Goal: Use online tool/utility: Utilize a website feature to perform a specific function

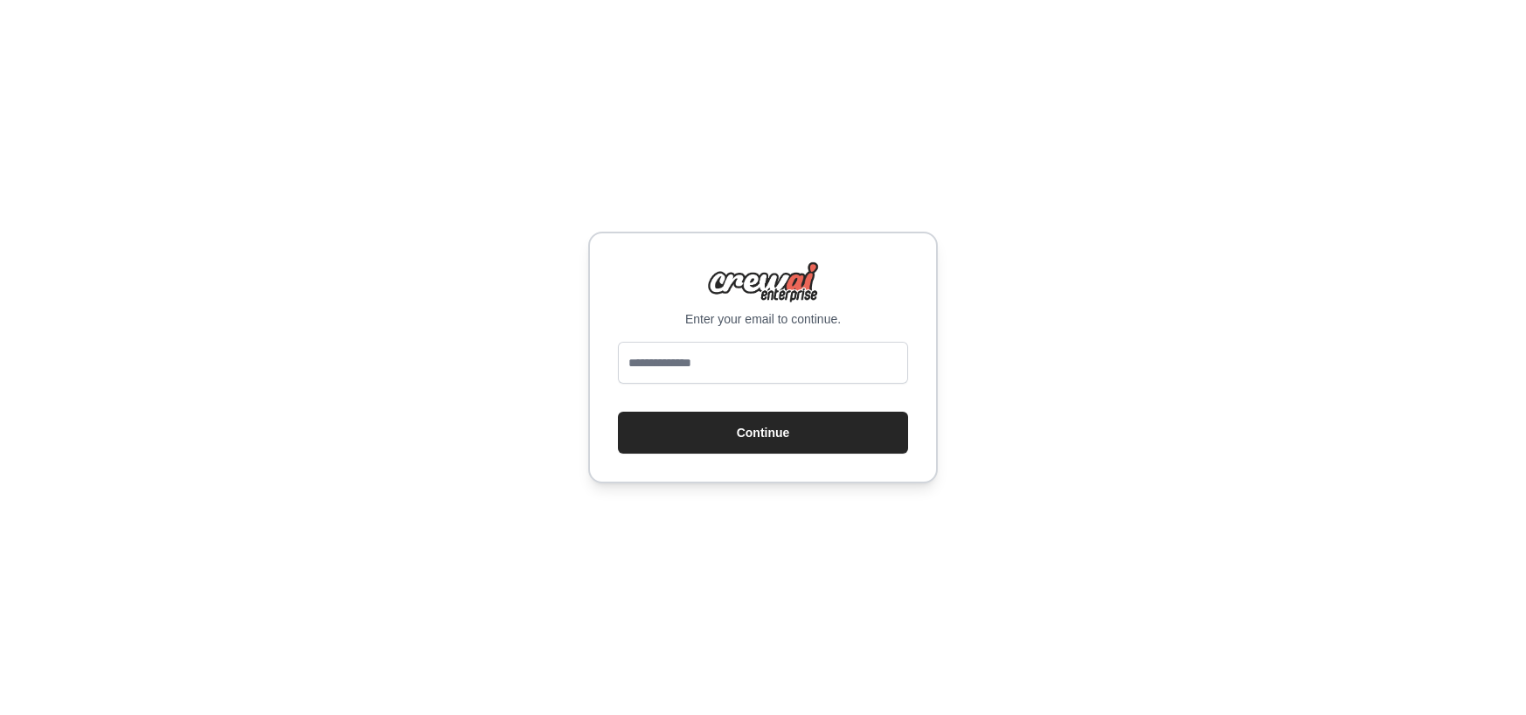
click at [710, 364] on input "email" at bounding box center [763, 363] width 290 height 42
drag, startPoint x: 0, startPoint y: 0, endPoint x: 710, endPoint y: 364, distance: 798.5
click at [710, 364] on input "email" at bounding box center [763, 363] width 290 height 42
type input "**********"
click at [756, 427] on button "Continue" at bounding box center [763, 433] width 290 height 42
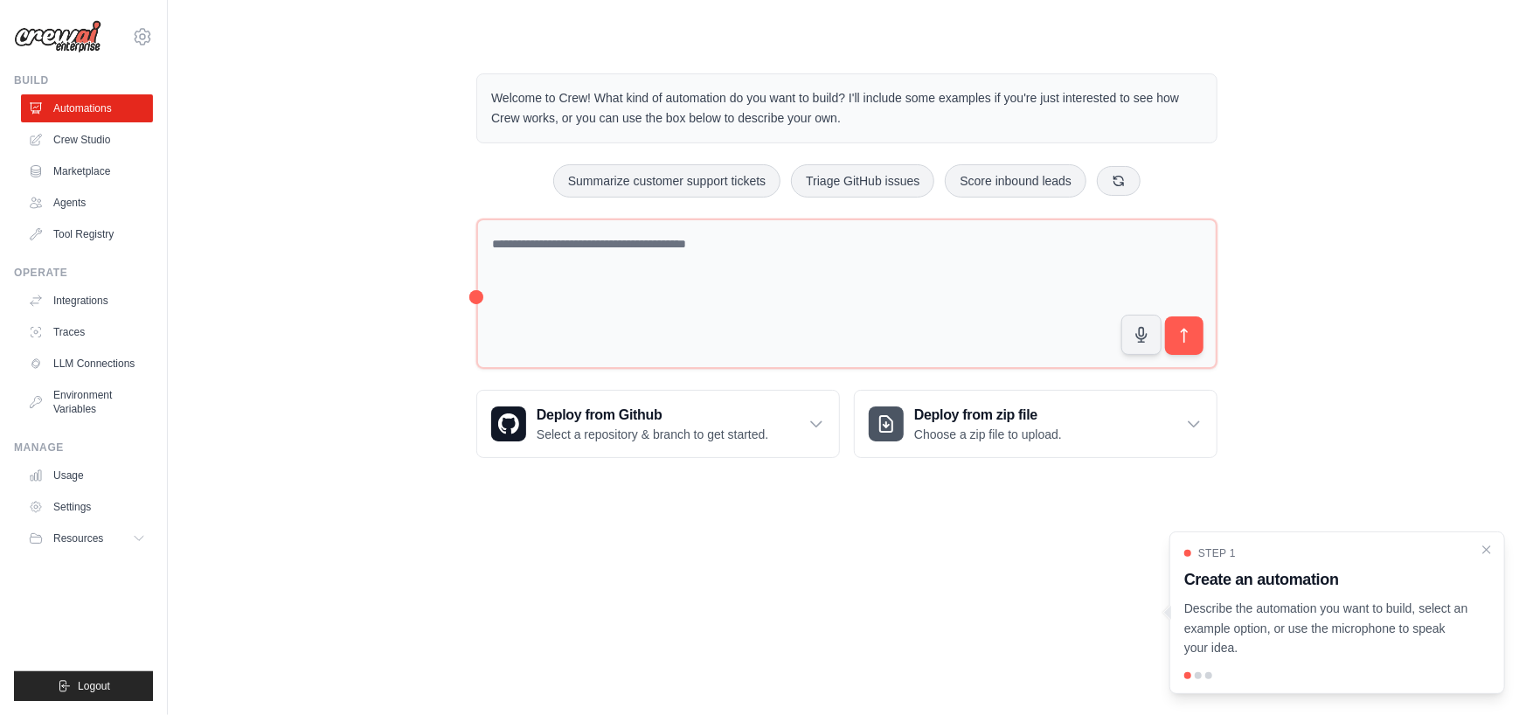
drag, startPoint x: 473, startPoint y: 295, endPoint x: 426, endPoint y: 305, distance: 47.3
click at [426, 305] on div "Welcome to Crew! What kind of automation do you want to build? I'll include som…" at bounding box center [847, 265] width 1302 height 440
click at [1115, 182] on icon at bounding box center [1119, 180] width 14 height 14
click at [1141, 182] on icon at bounding box center [1140, 180] width 14 height 14
click at [1141, 182] on button at bounding box center [1152, 180] width 44 height 30
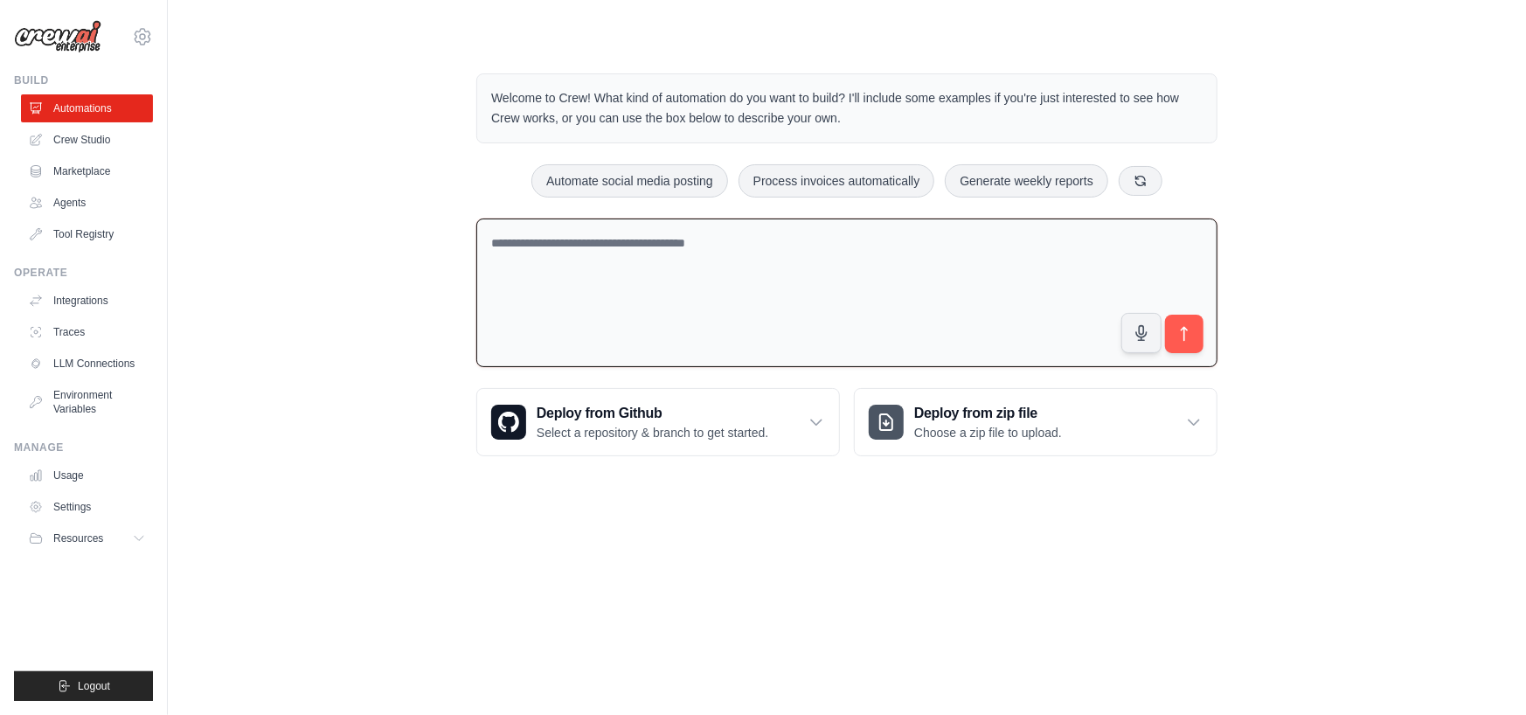
click at [682, 263] on textarea at bounding box center [846, 292] width 741 height 149
type textarea "*"
type textarea "**********"
click at [1189, 335] on icon "submit" at bounding box center [1184, 334] width 18 height 18
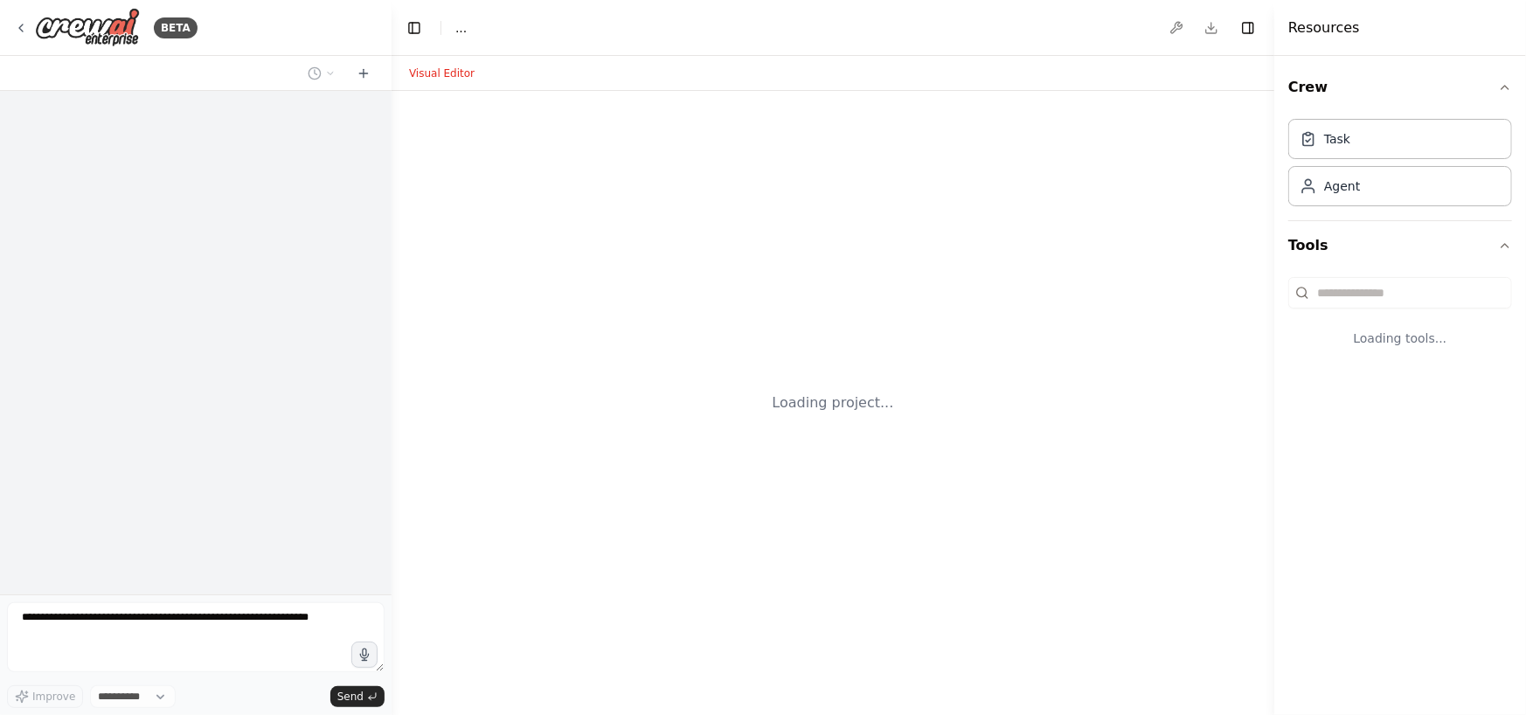
select select "****"
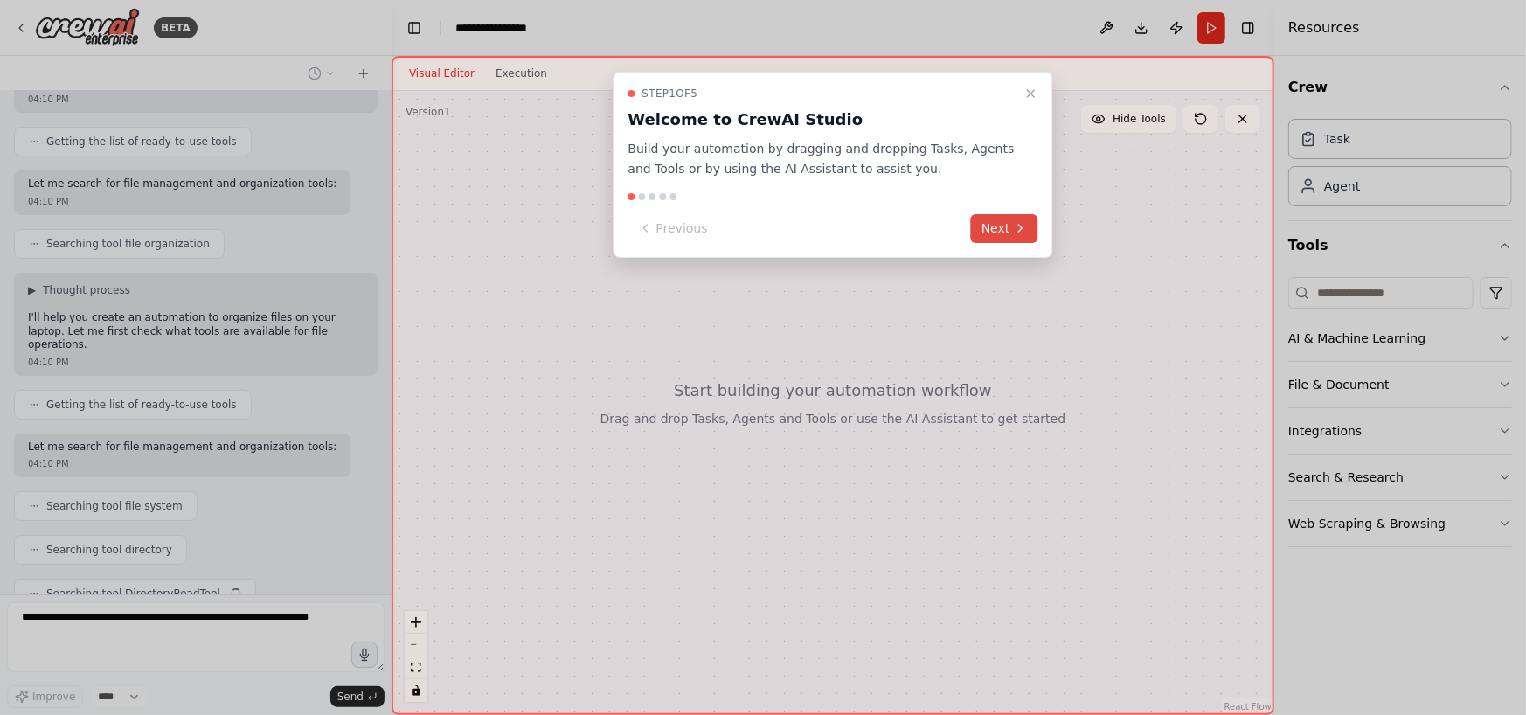
scroll to position [197, 0]
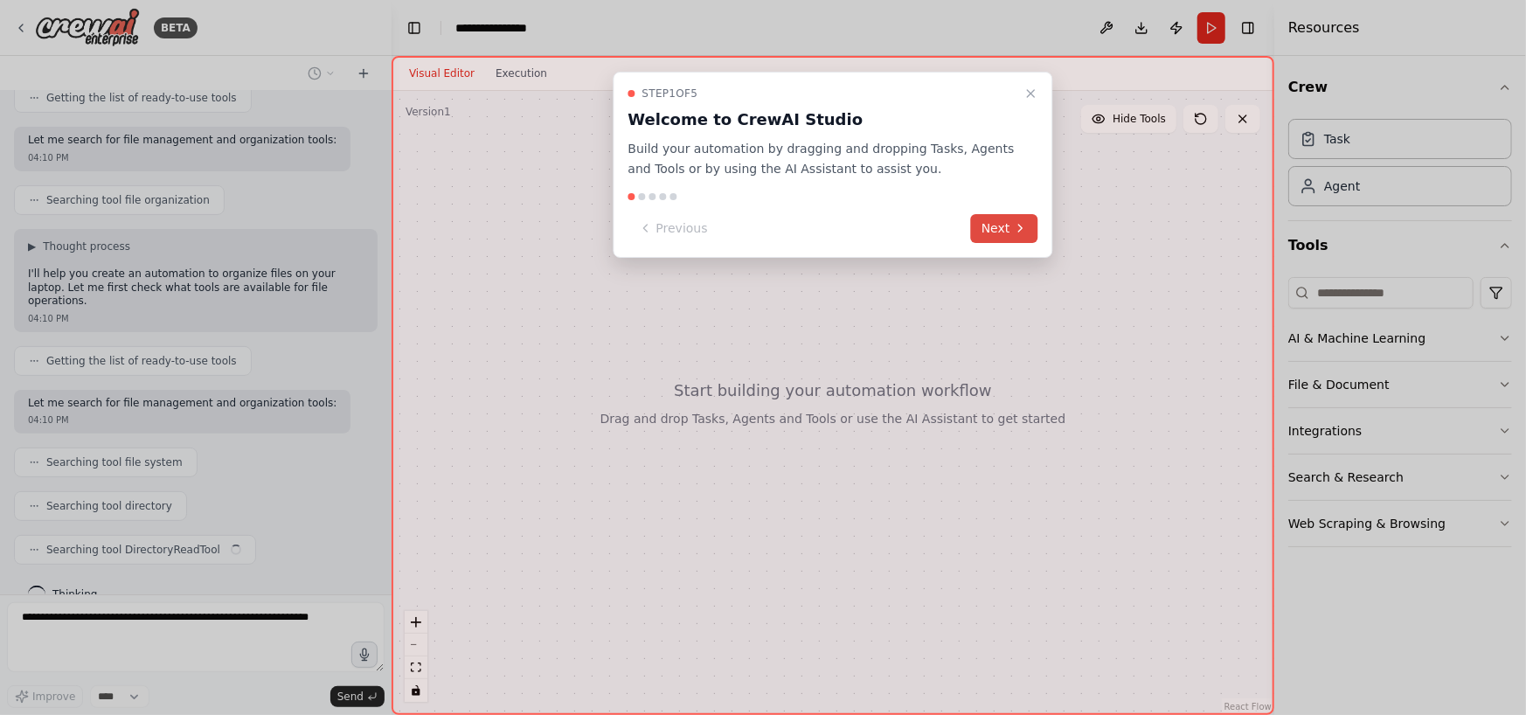
click at [998, 229] on button "Next" at bounding box center [1004, 228] width 67 height 29
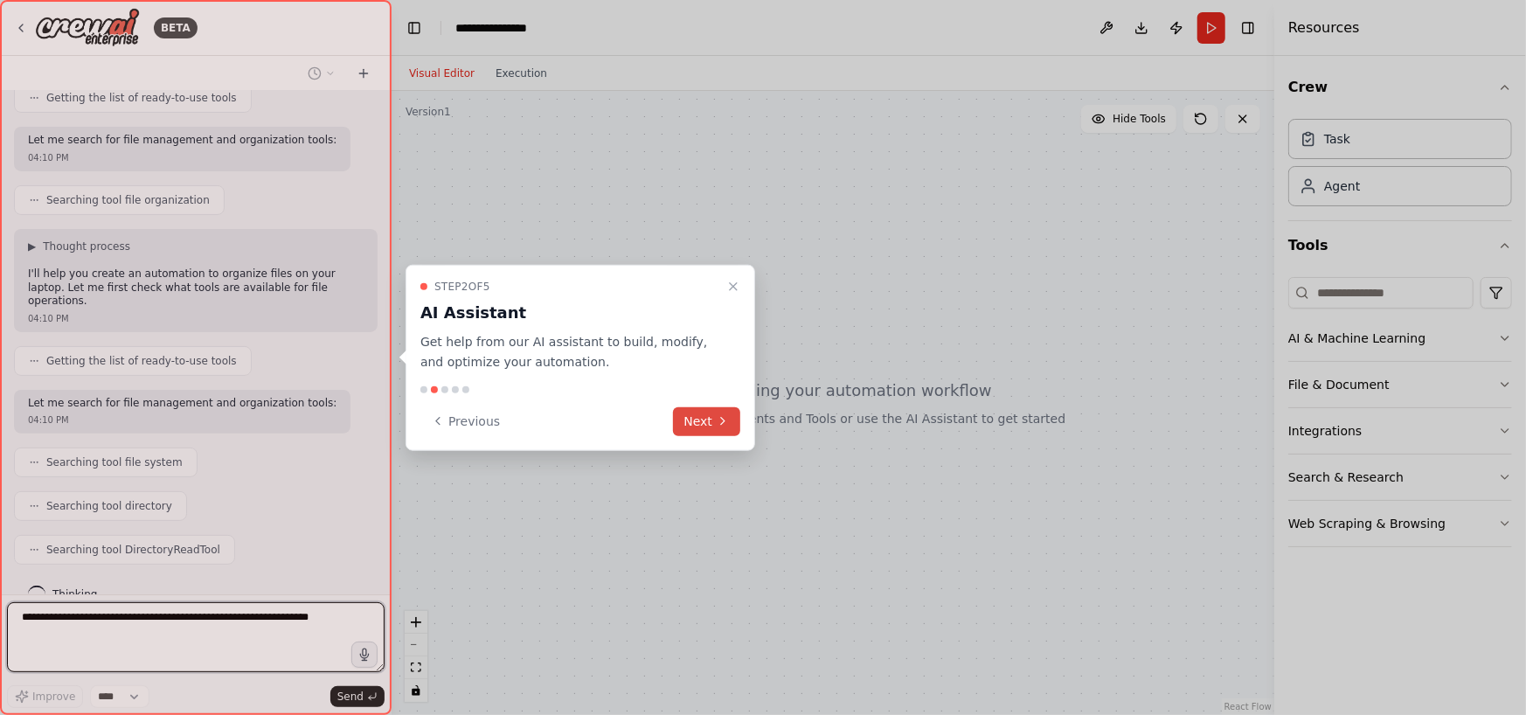
scroll to position [210, 0]
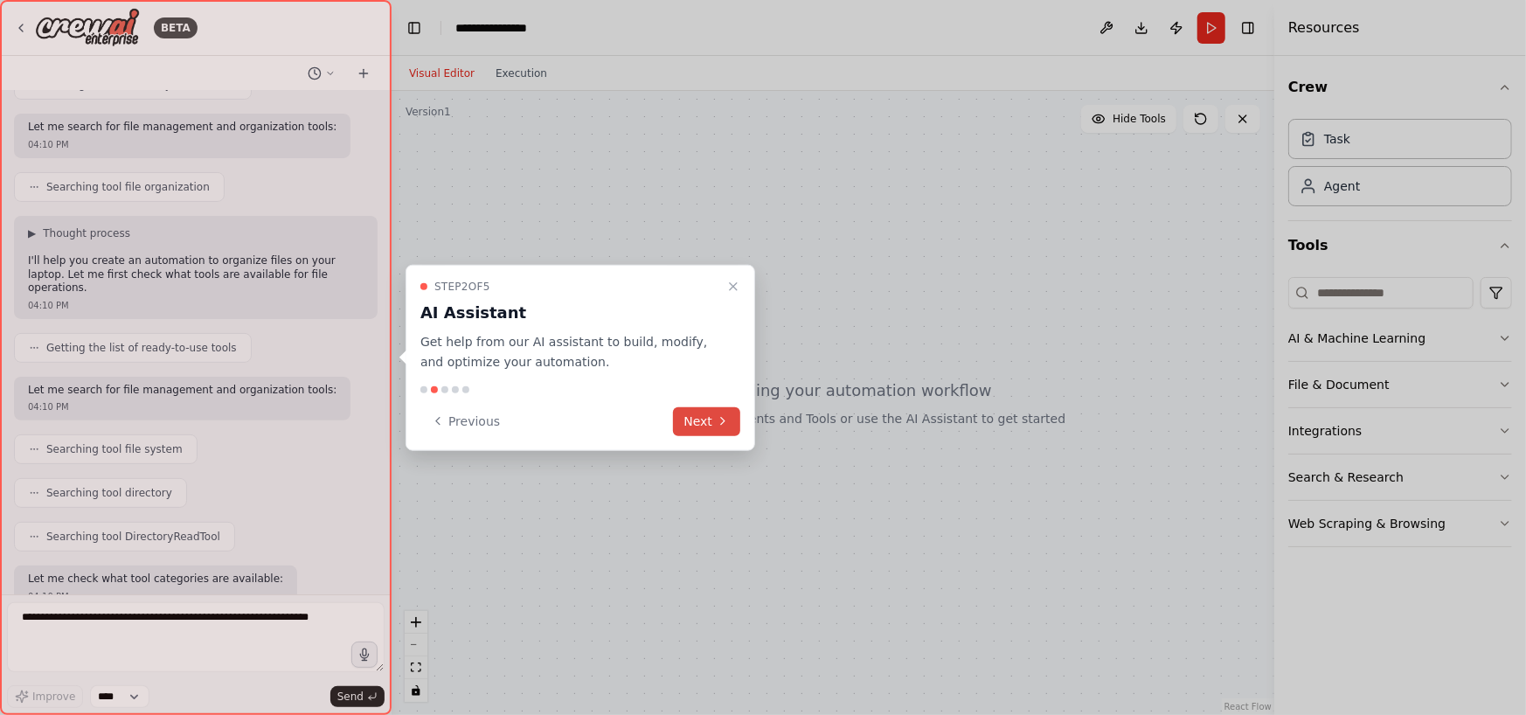
click at [728, 416] on icon at bounding box center [723, 421] width 14 height 14
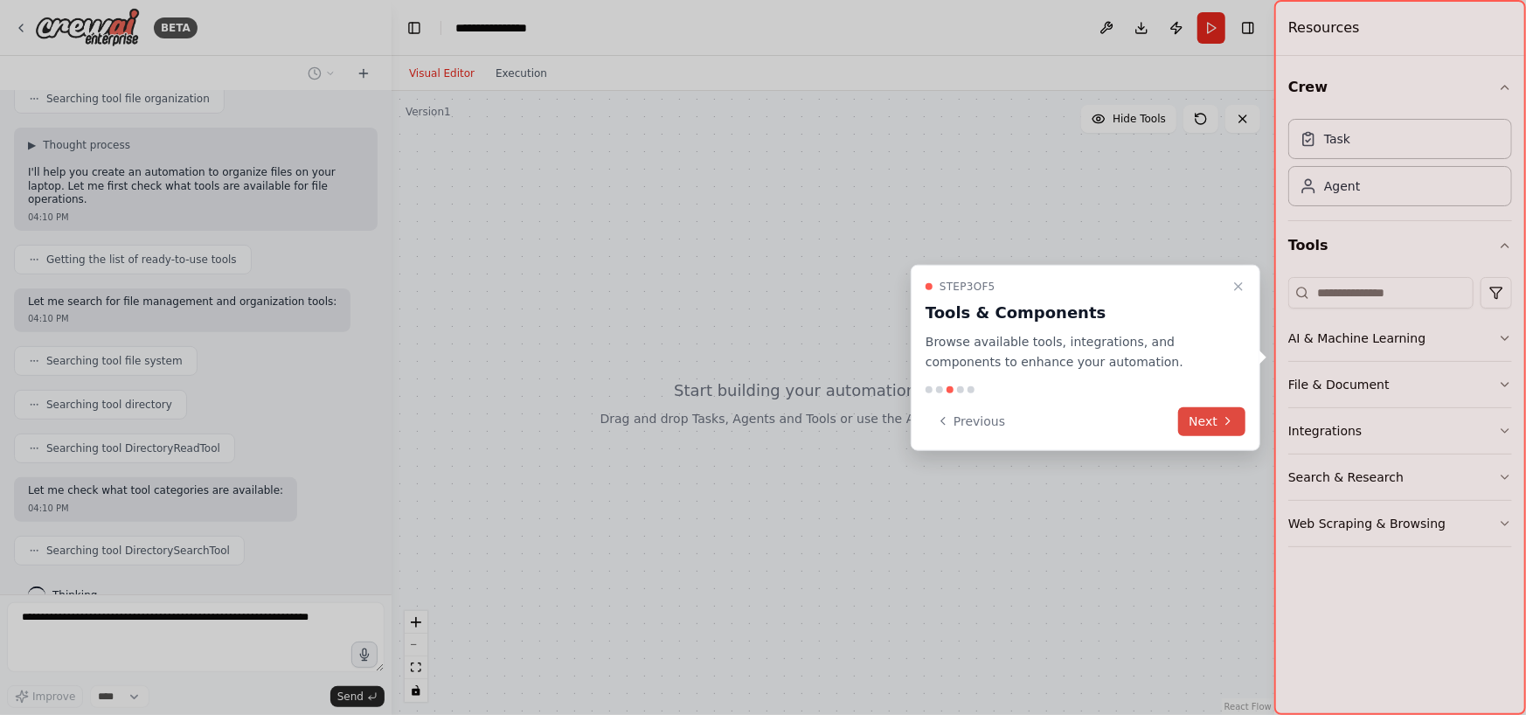
scroll to position [342, 0]
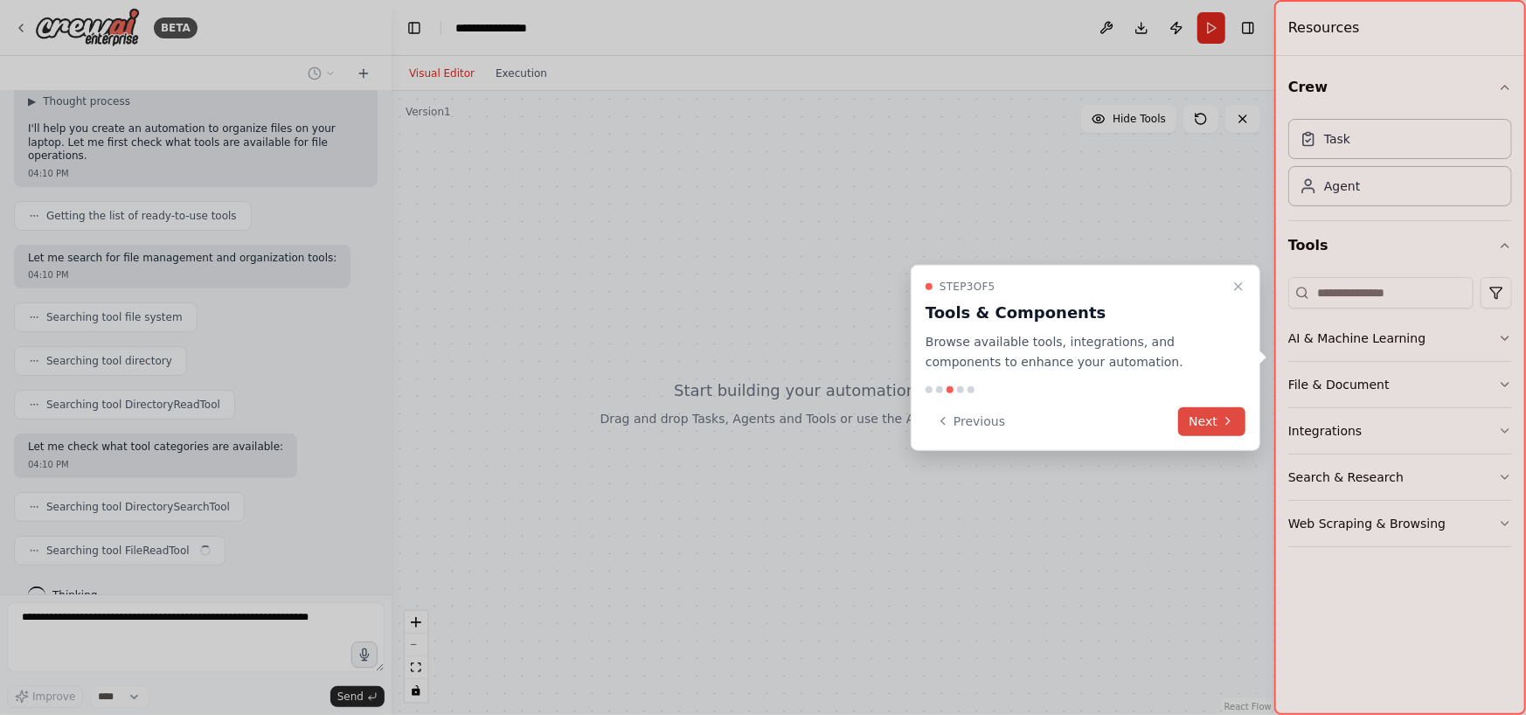
click at [1206, 419] on button "Next" at bounding box center [1211, 420] width 67 height 29
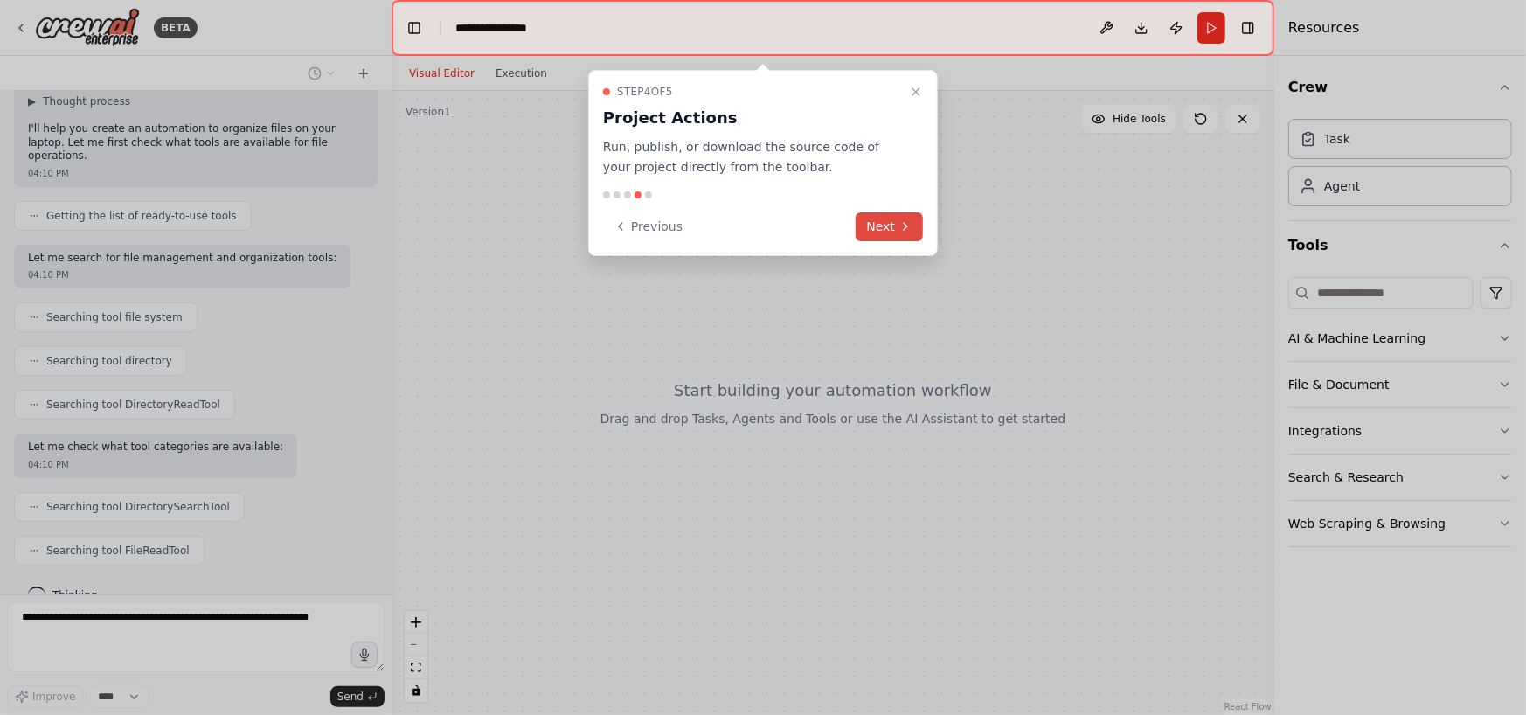
click at [886, 232] on button "Next" at bounding box center [889, 226] width 67 height 29
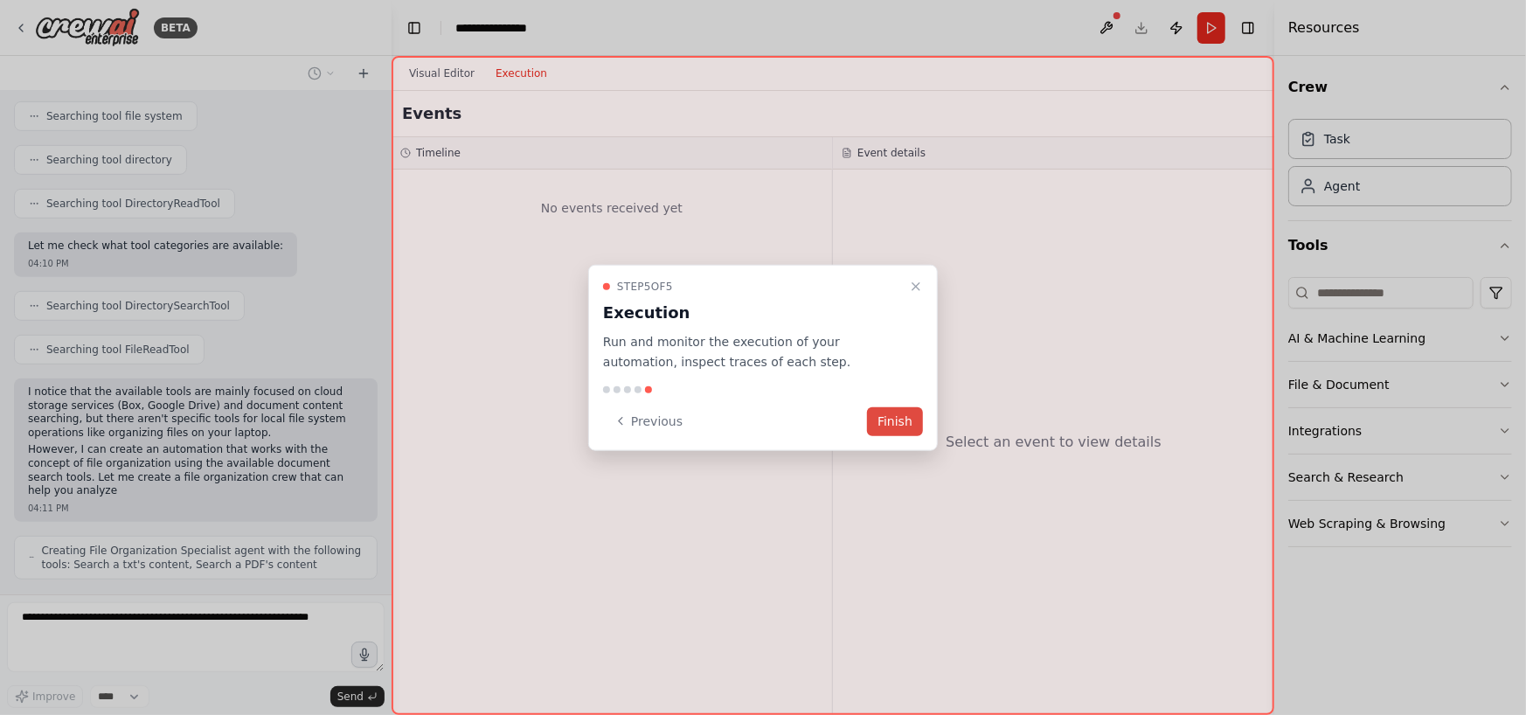
scroll to position [557, 0]
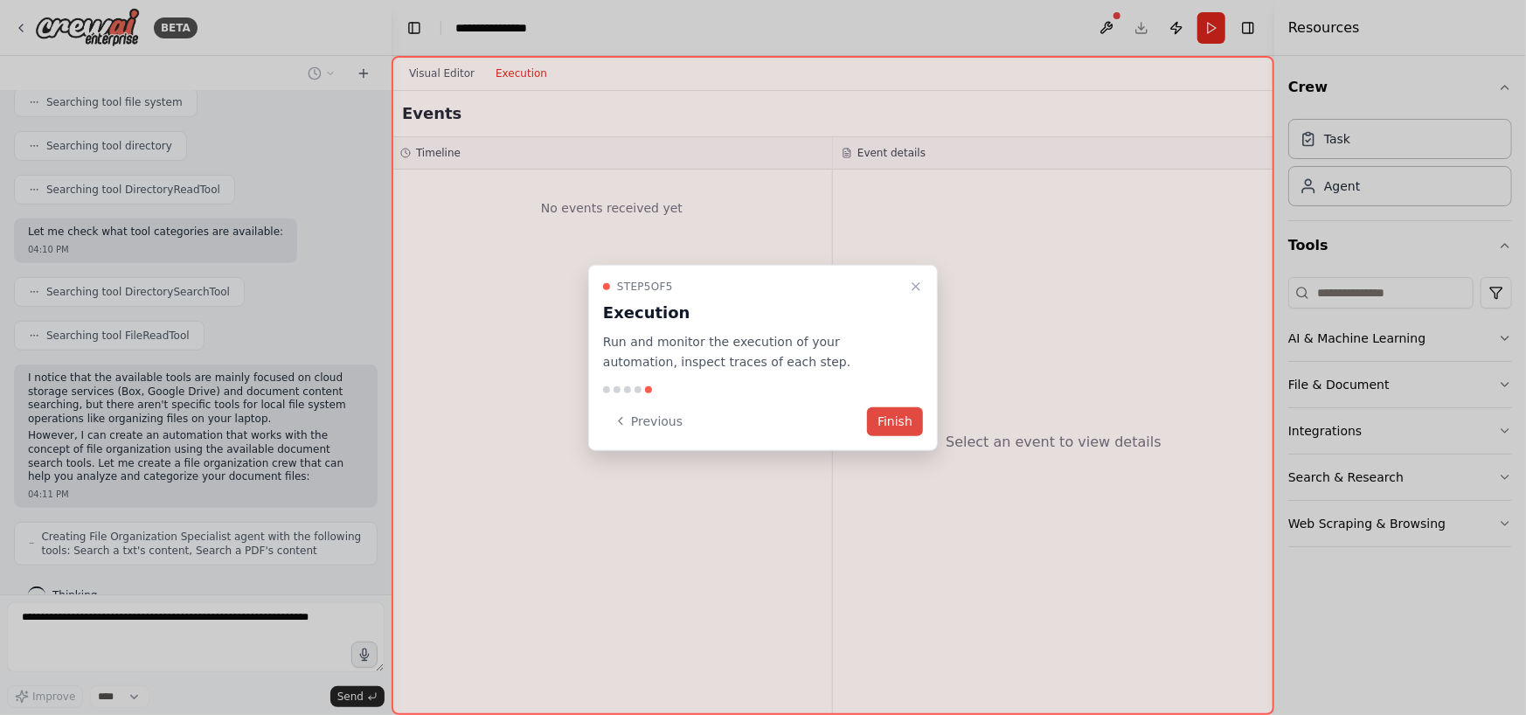
click at [894, 427] on button "Finish" at bounding box center [895, 420] width 56 height 29
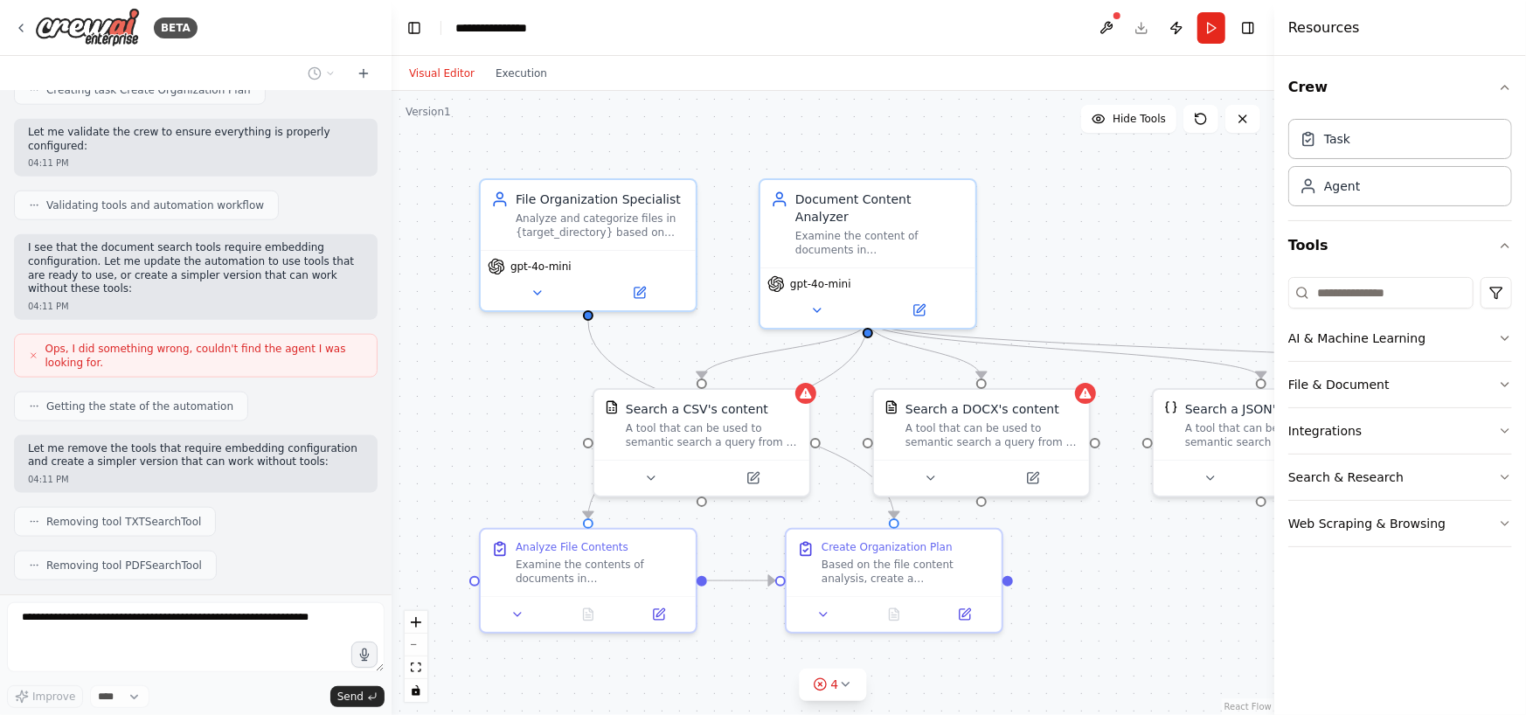
scroll to position [1277, 0]
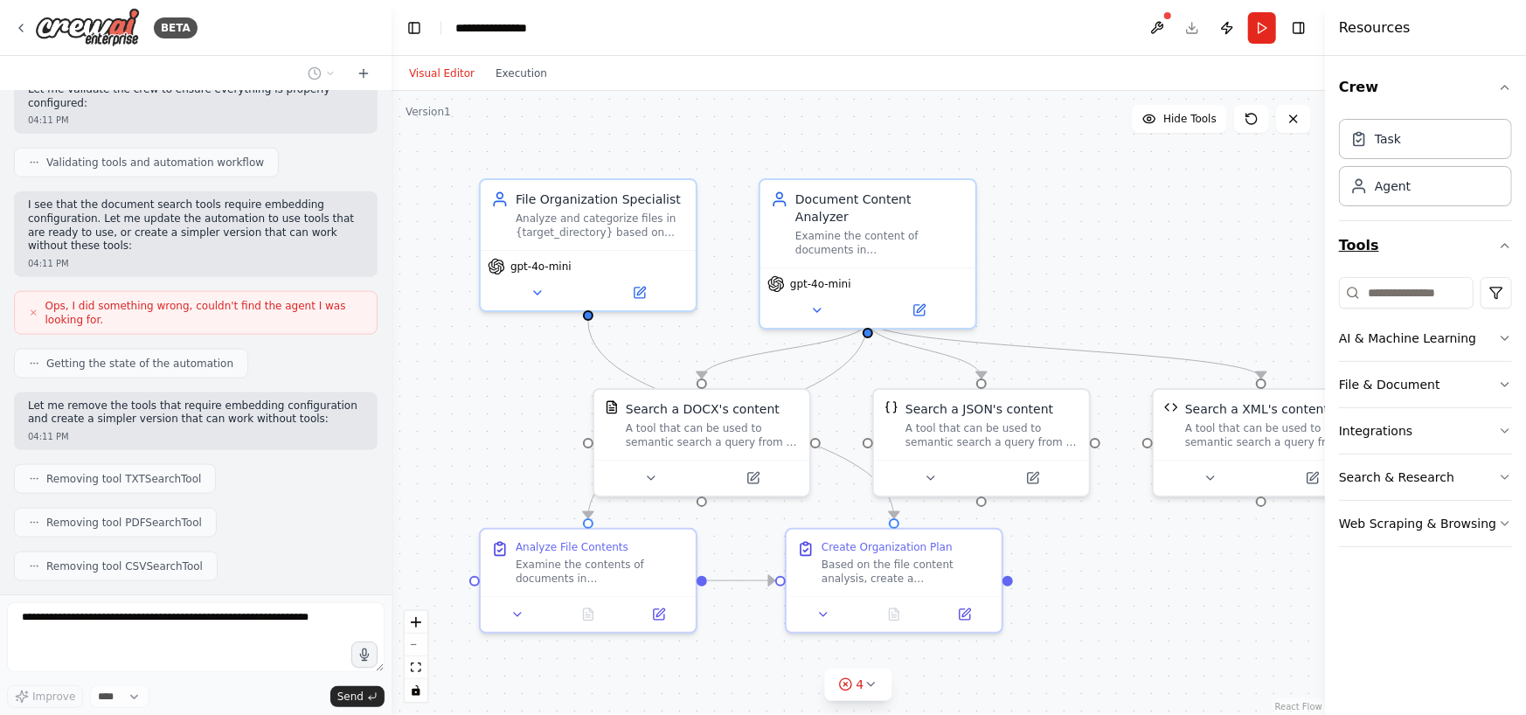
drag, startPoint x: 1277, startPoint y: 236, endPoint x: 1462, endPoint y: 249, distance: 185.7
click at [1462, 249] on div "Resources Crew Task Agent Tools AI & Machine Learning File & Document Integrati…" at bounding box center [1425, 357] width 201 height 715
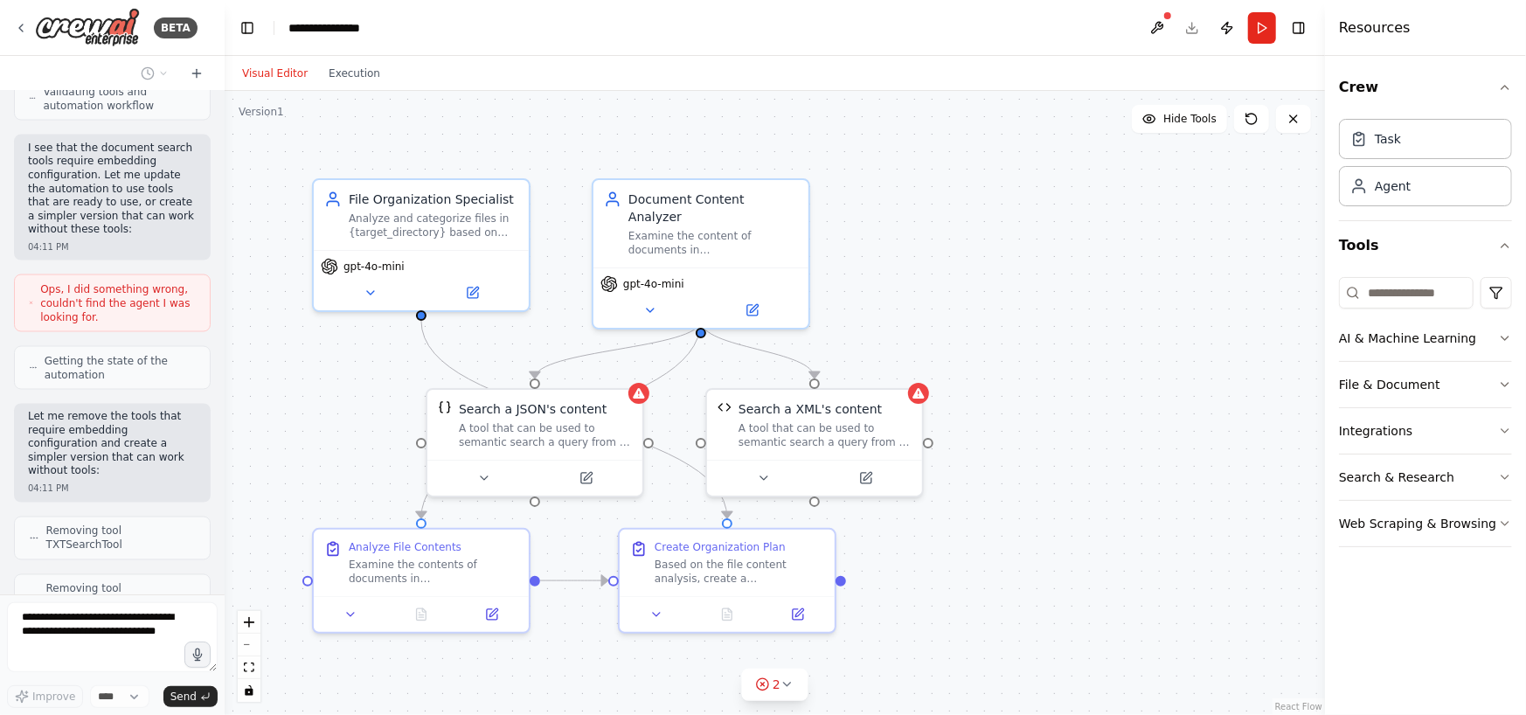
scroll to position [2013, 0]
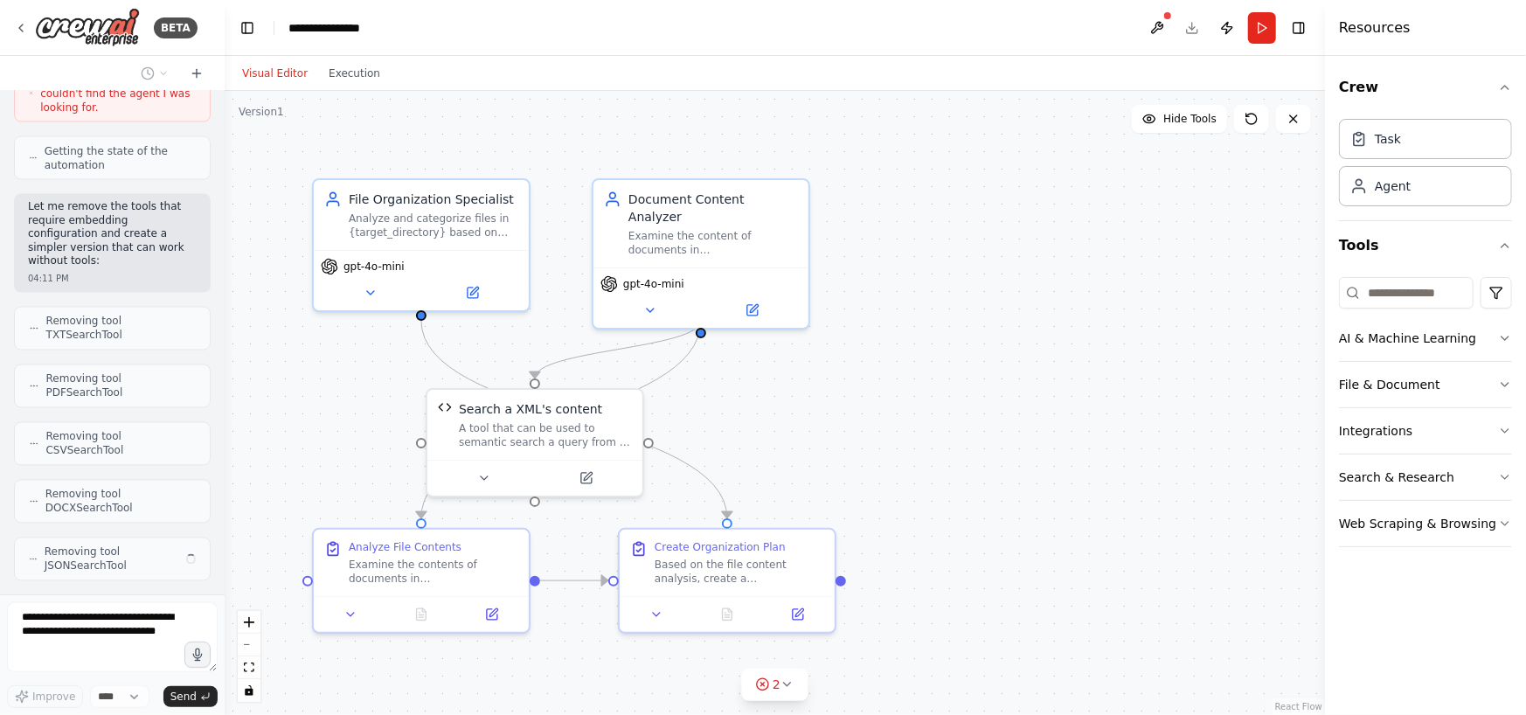
drag, startPoint x: 389, startPoint y: 291, endPoint x: 225, endPoint y: 310, distance: 165.4
click at [225, 310] on div "BETA organize files in my laptop 04:10 PM ▶ Thought process I'll help you creat…" at bounding box center [763, 357] width 1526 height 715
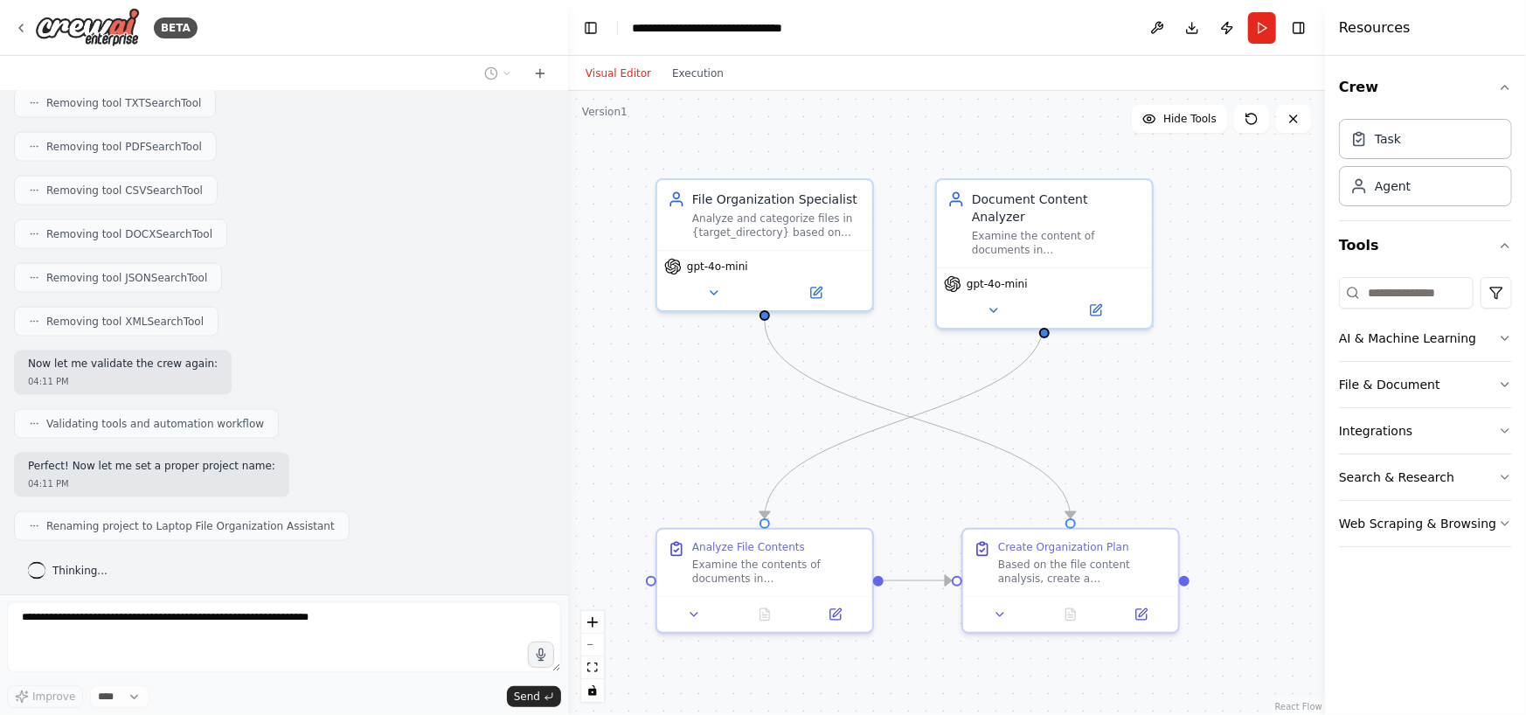
scroll to position [1529, 0]
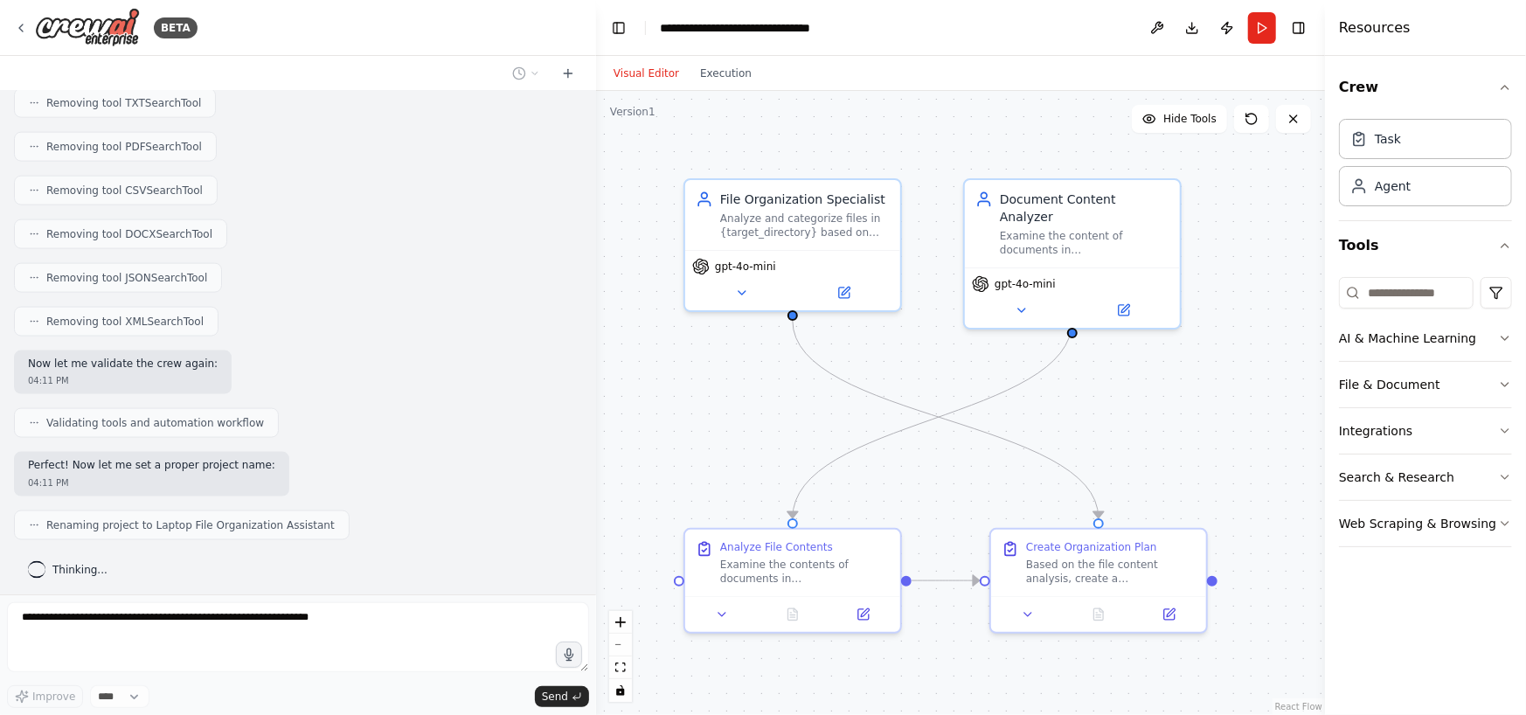
drag, startPoint x: 218, startPoint y: 347, endPoint x: 596, endPoint y: 372, distance: 378.4
click at [596, 372] on div "BETA organize files in my laptop 04:10 PM ▶ Thought process I'll help you creat…" at bounding box center [763, 357] width 1526 height 715
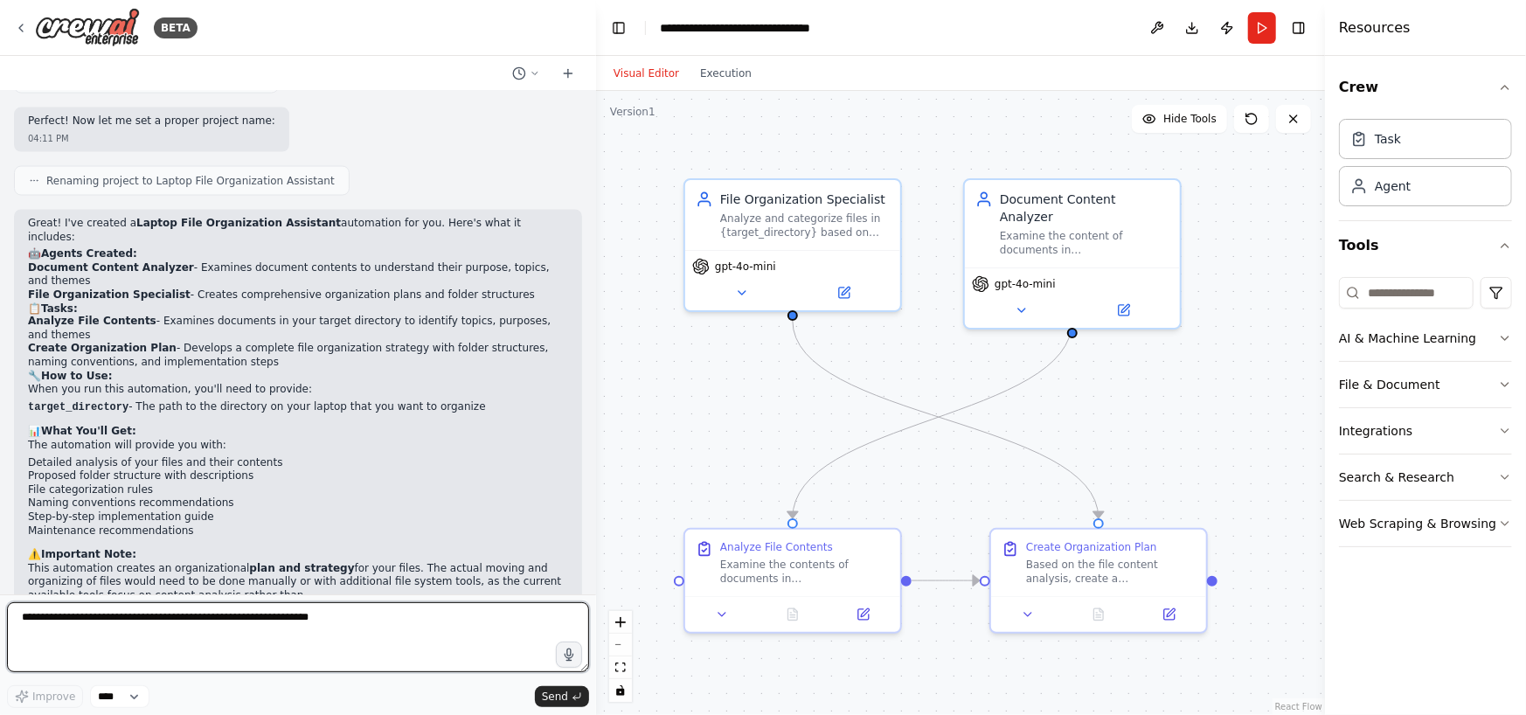
scroll to position [1891, 0]
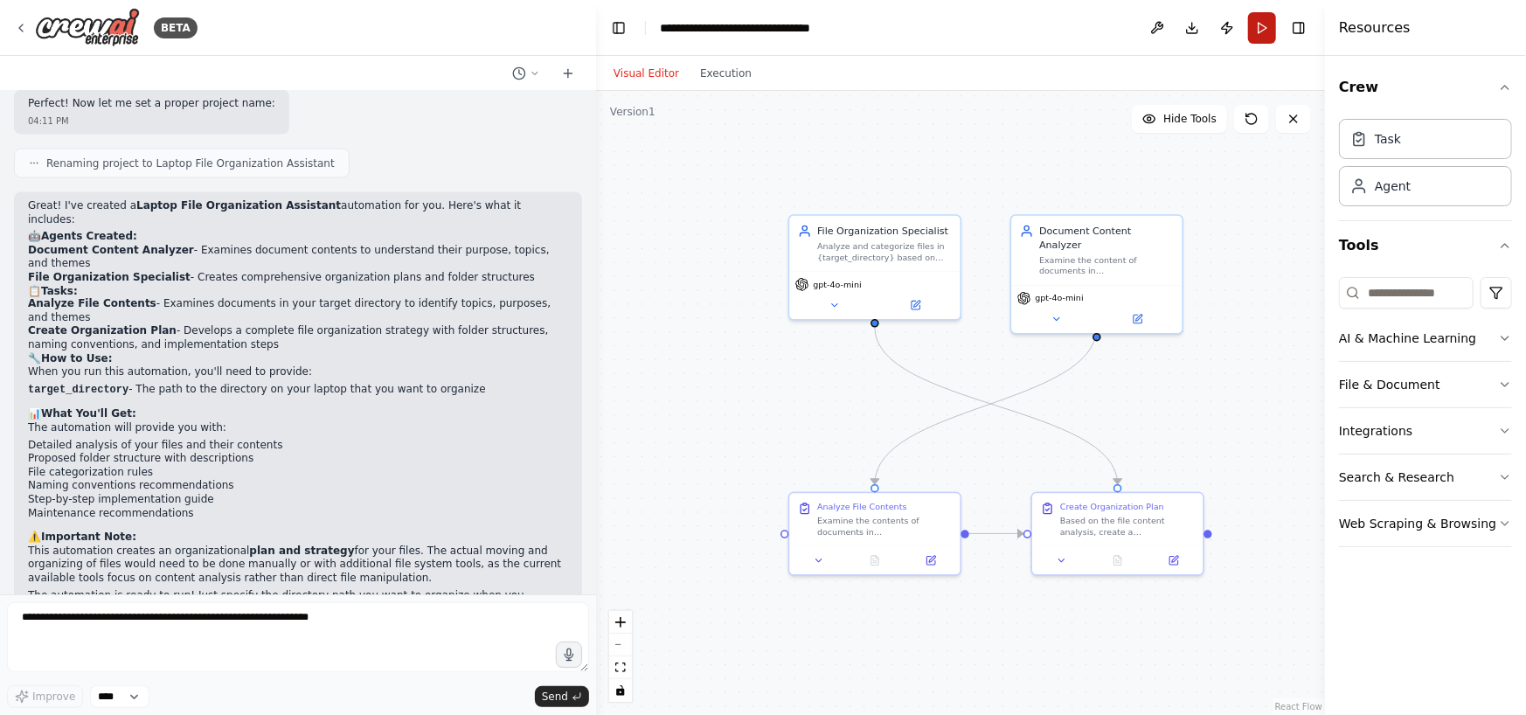
click at [1258, 25] on button "Run" at bounding box center [1262, 27] width 28 height 31
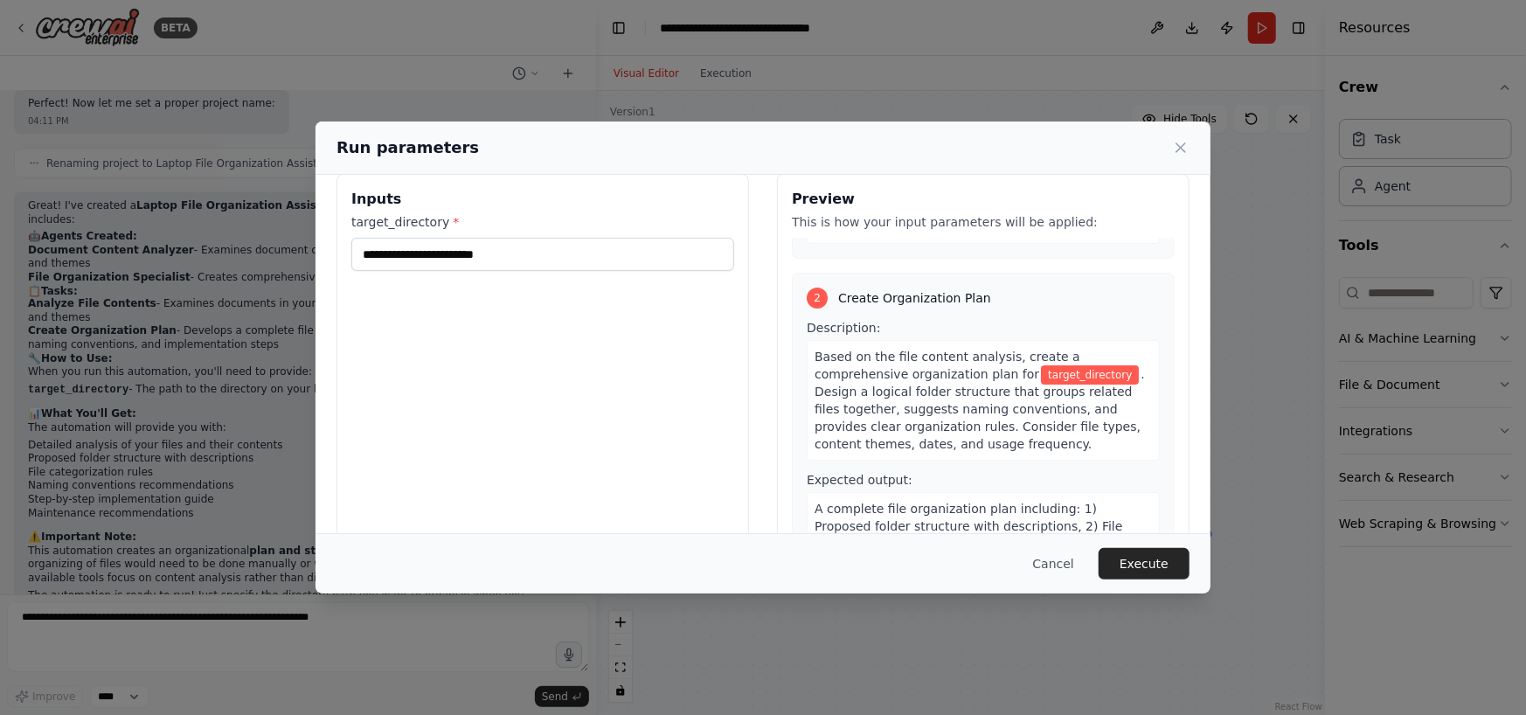
scroll to position [97, 0]
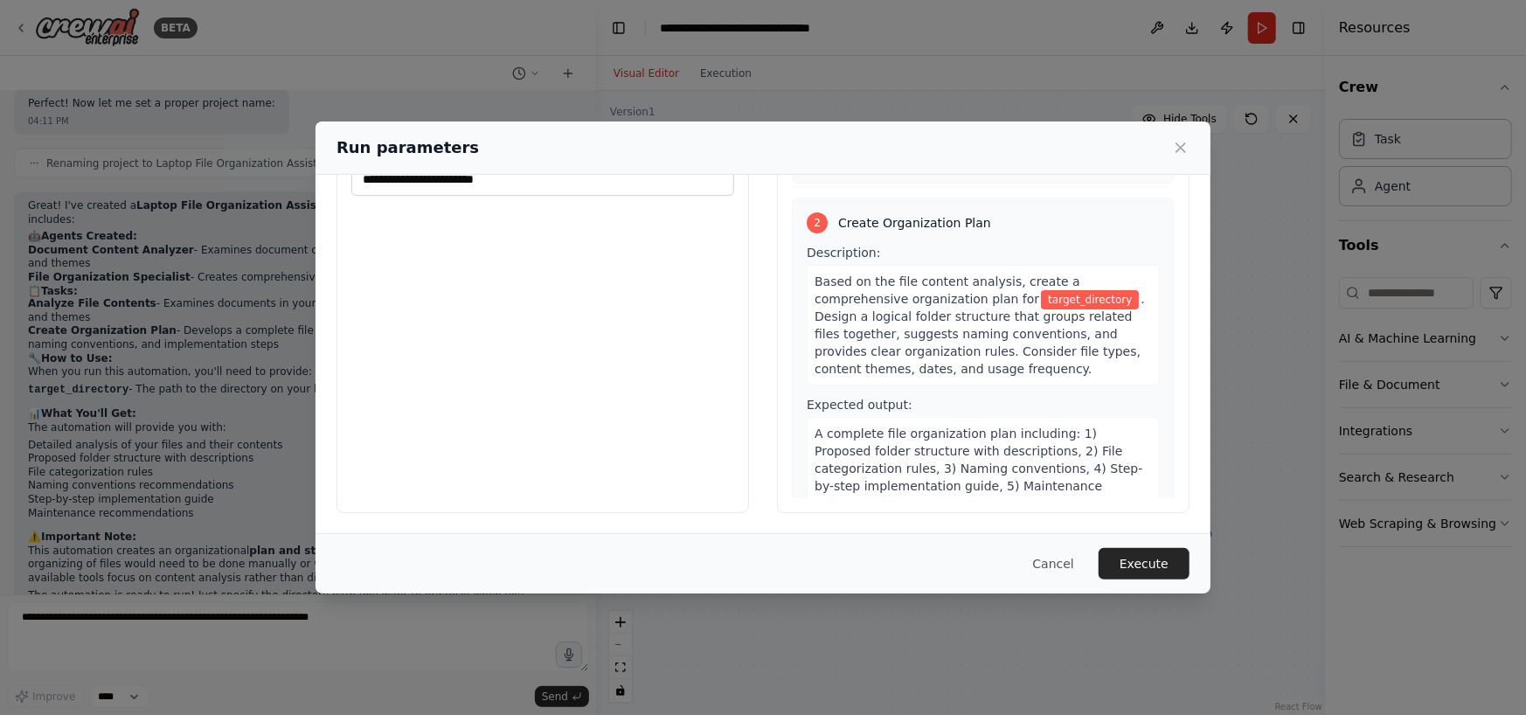
click at [412, 174] on div "Run parameters" at bounding box center [762, 147] width 895 height 53
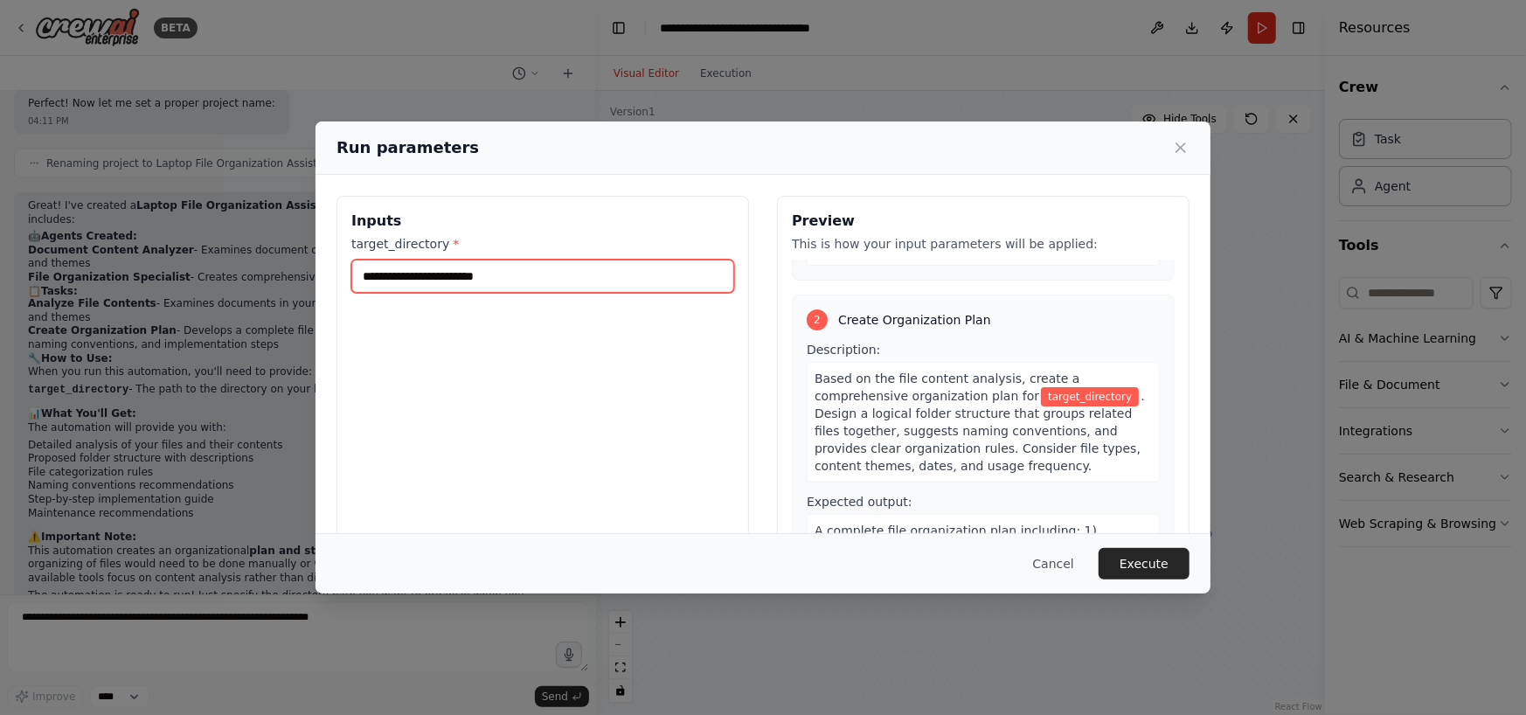
click at [422, 275] on input "target_directory *" at bounding box center [542, 276] width 383 height 33
paste input "**********"
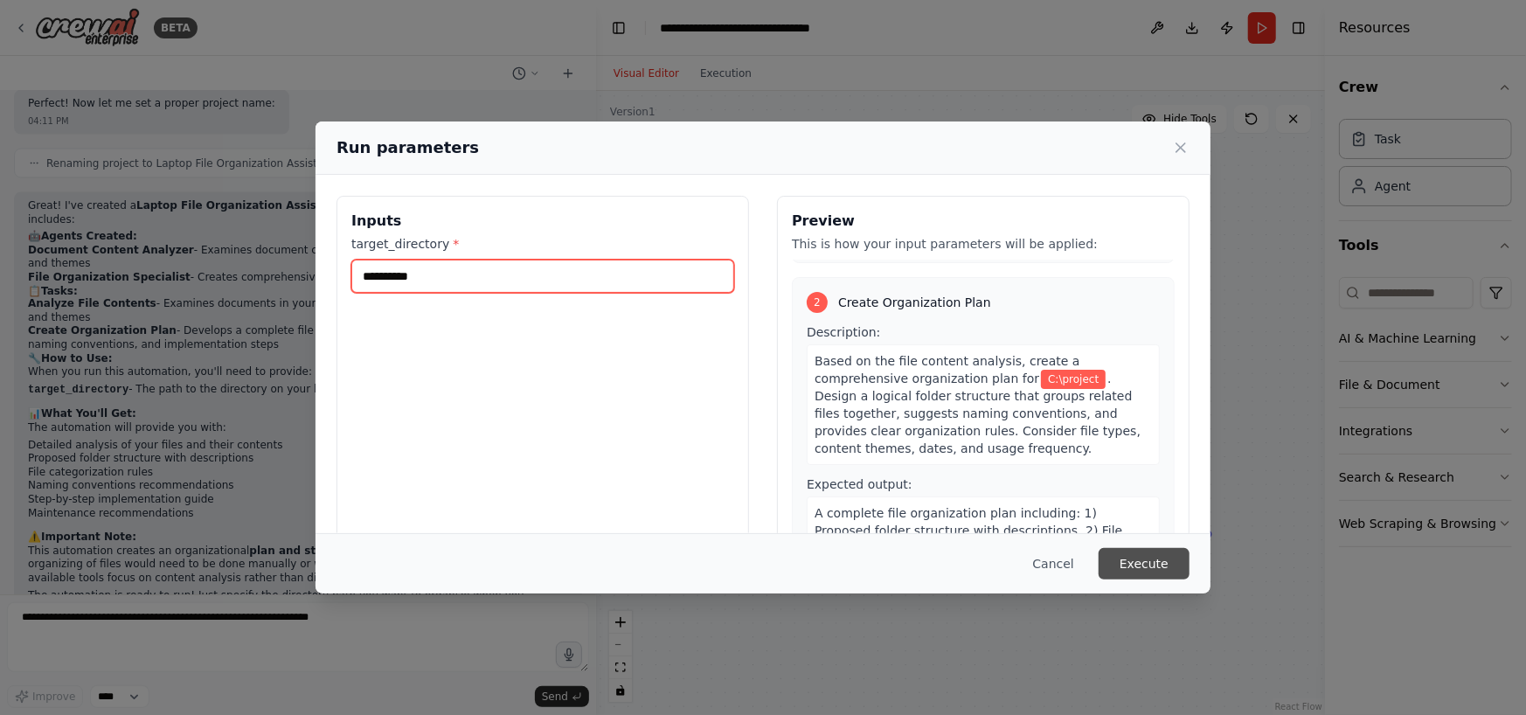
type input "**********"
click at [1148, 572] on button "Execute" at bounding box center [1144, 563] width 91 height 31
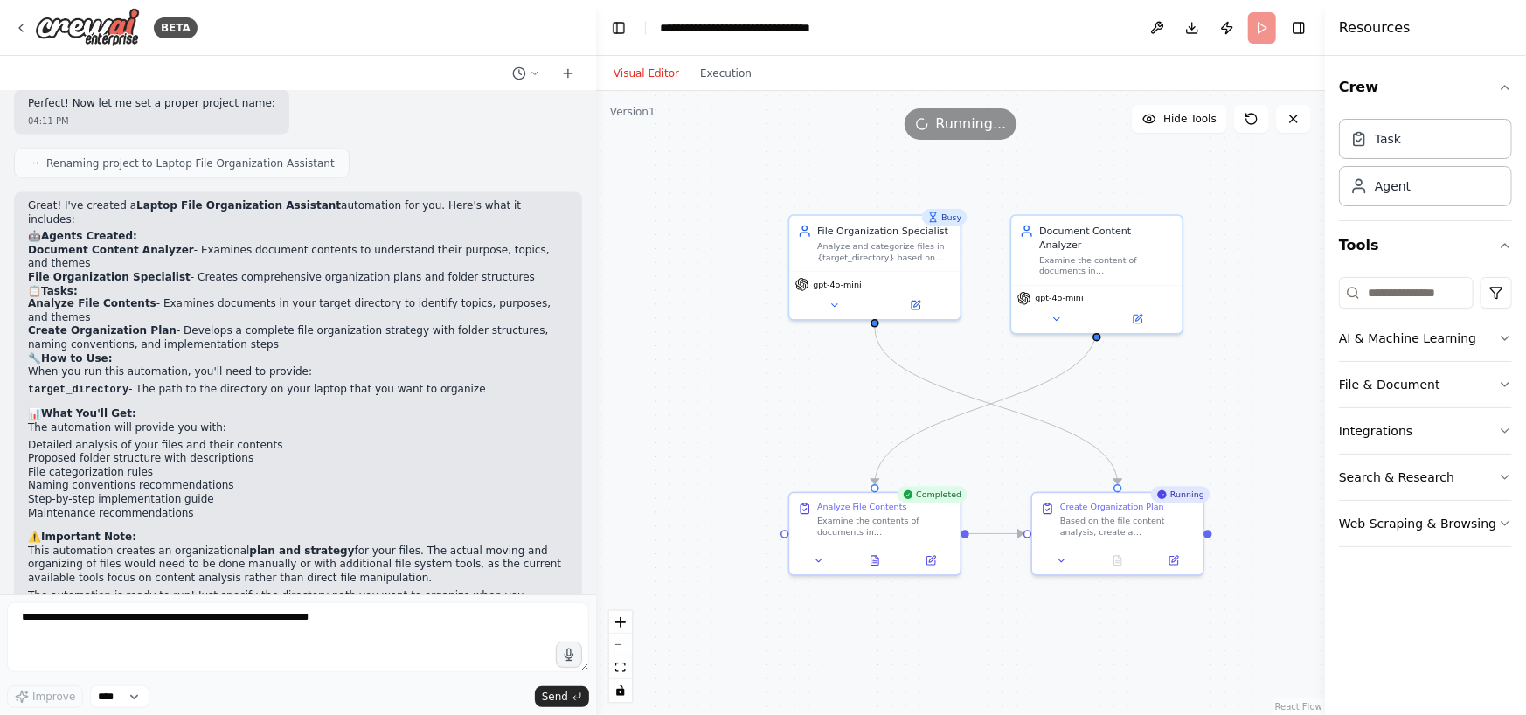
click at [944, 223] on div "Busy" at bounding box center [944, 217] width 45 height 17
click at [682, 312] on div ".deletable-edge-delete-btn { width: 20px; height: 20px; border: 0px solid #ffff…" at bounding box center [960, 403] width 729 height 624
click at [1119, 552] on icon at bounding box center [1124, 557] width 11 height 11
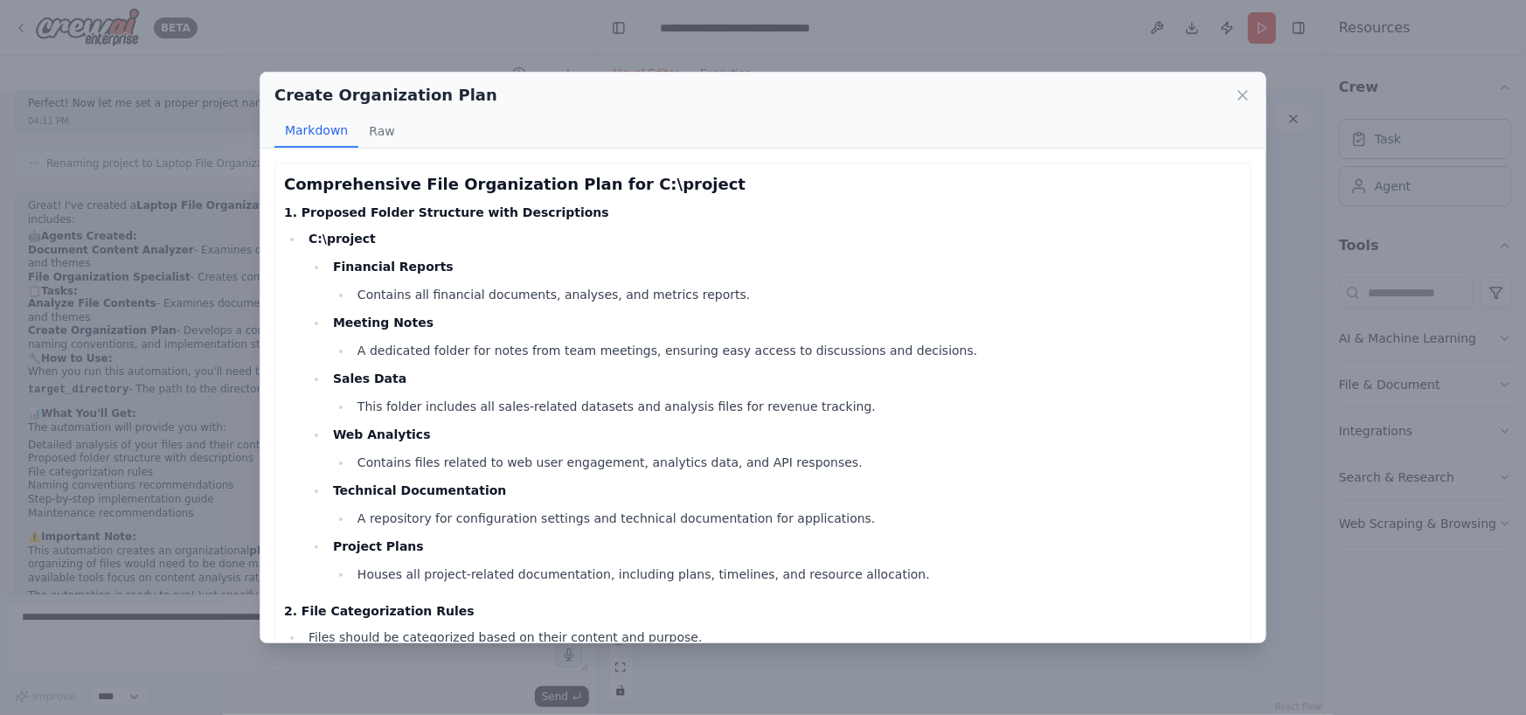
scroll to position [145, 0]
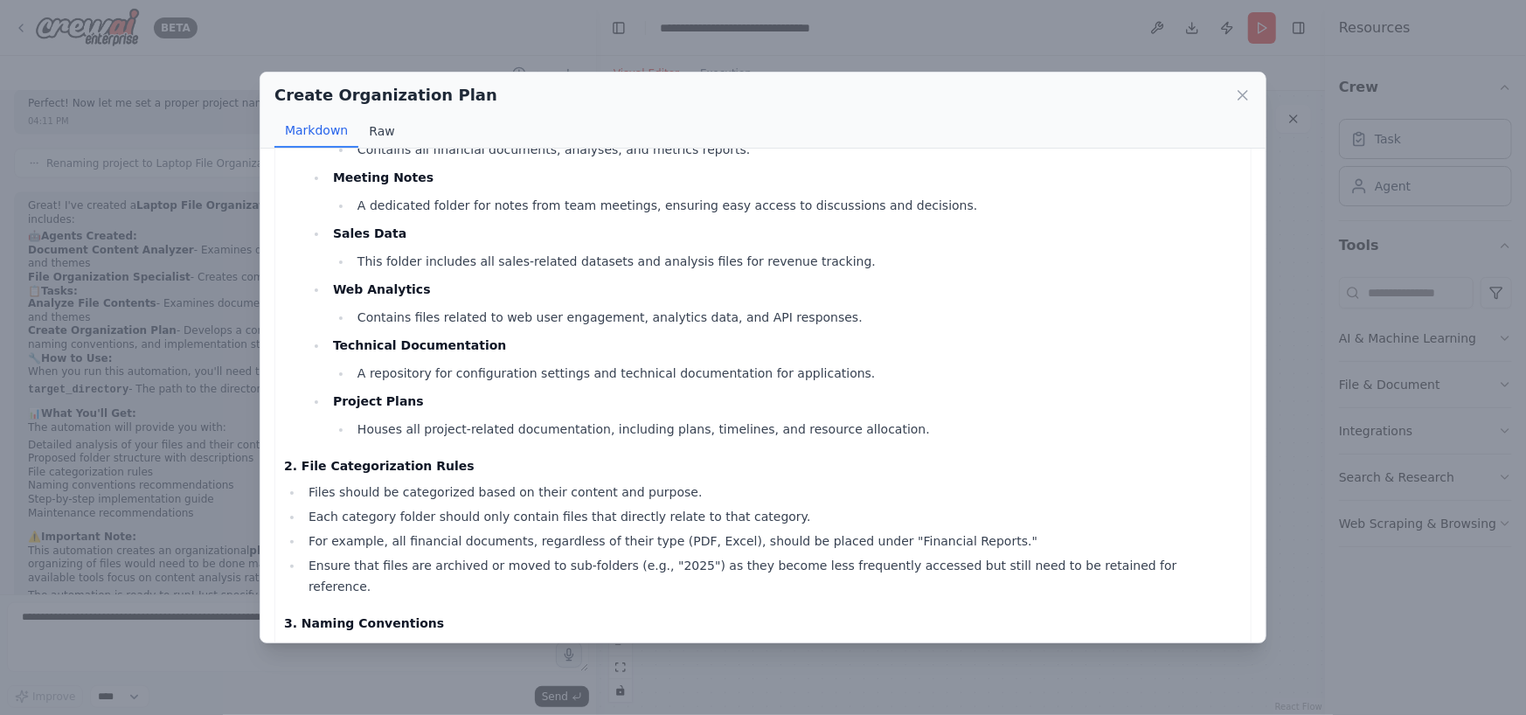
click at [388, 129] on button "Raw" at bounding box center [381, 130] width 46 height 33
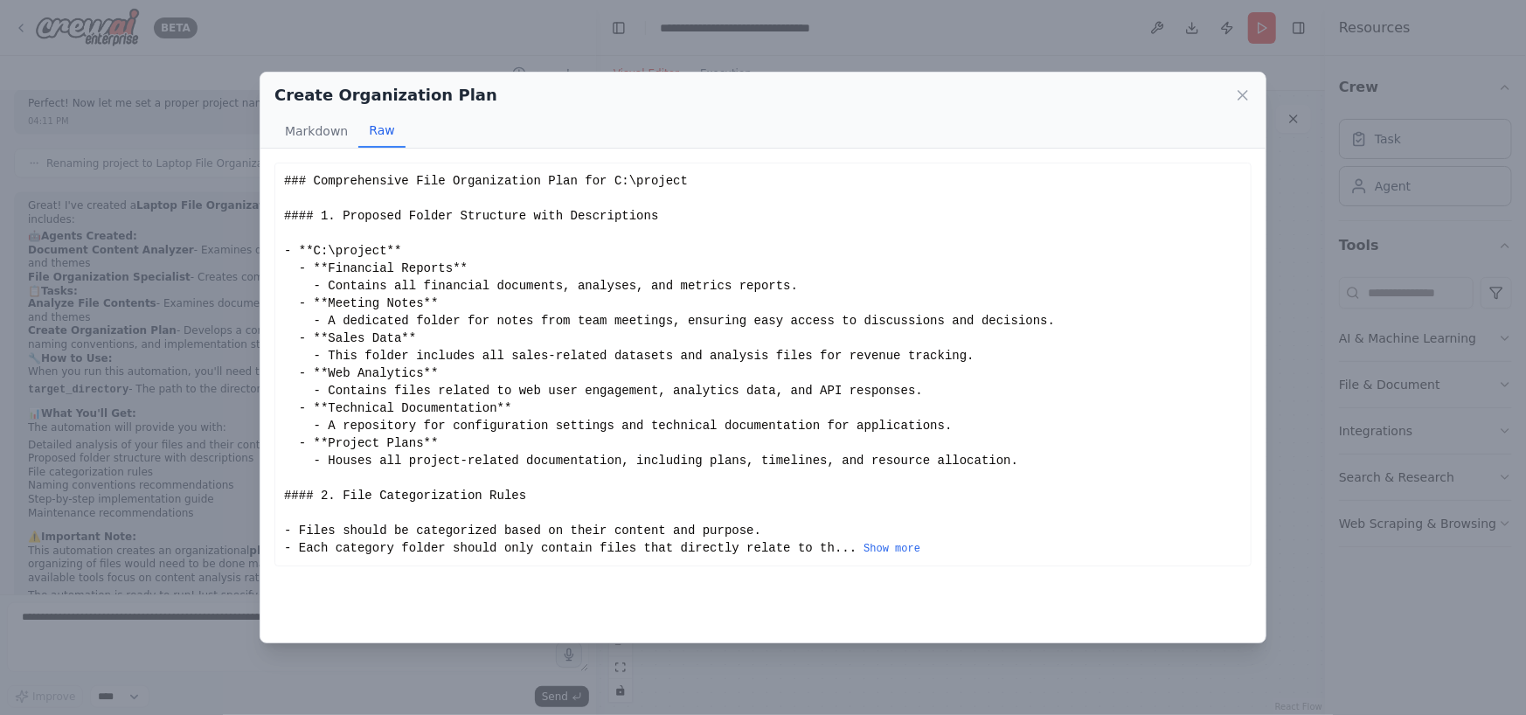
scroll to position [0, 0]
click at [315, 127] on button "Markdown" at bounding box center [316, 130] width 84 height 33
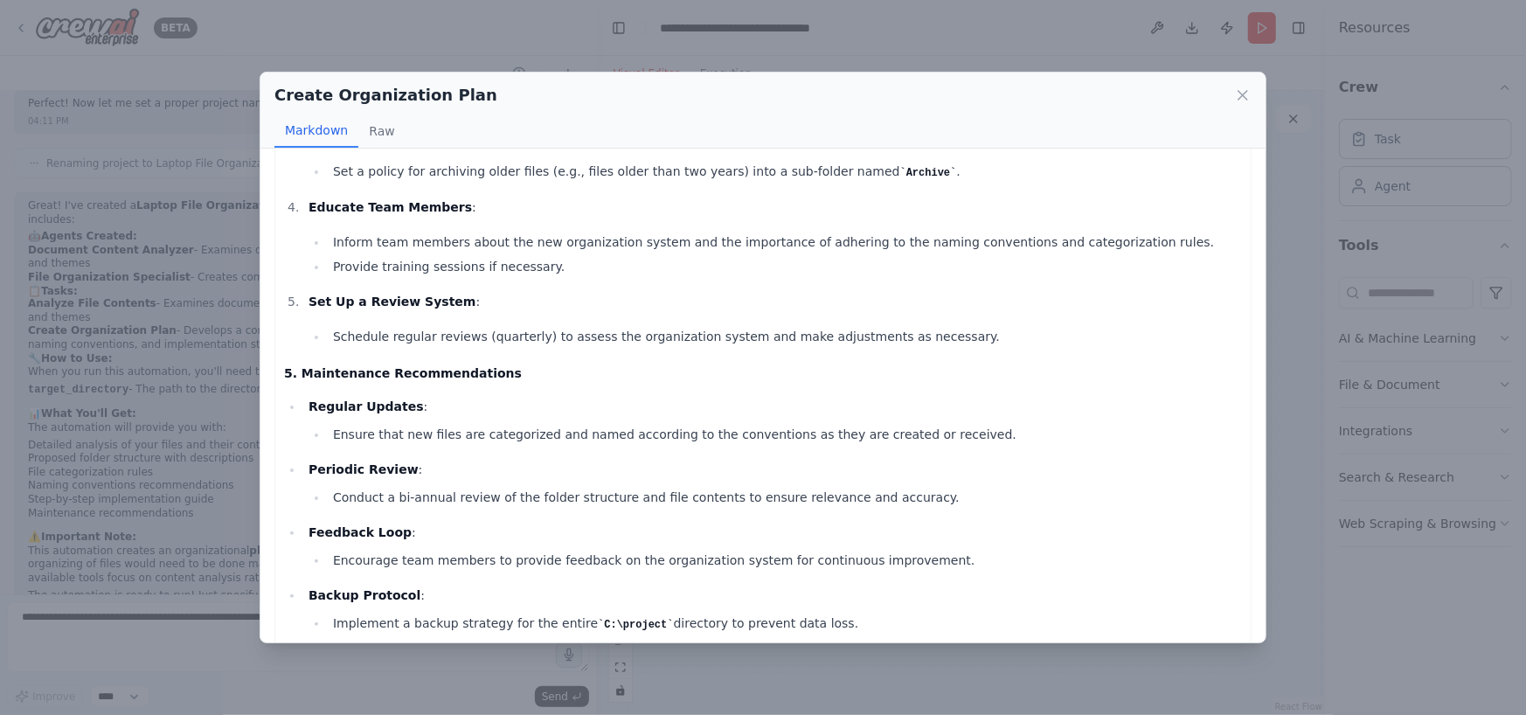
scroll to position [1210, 0]
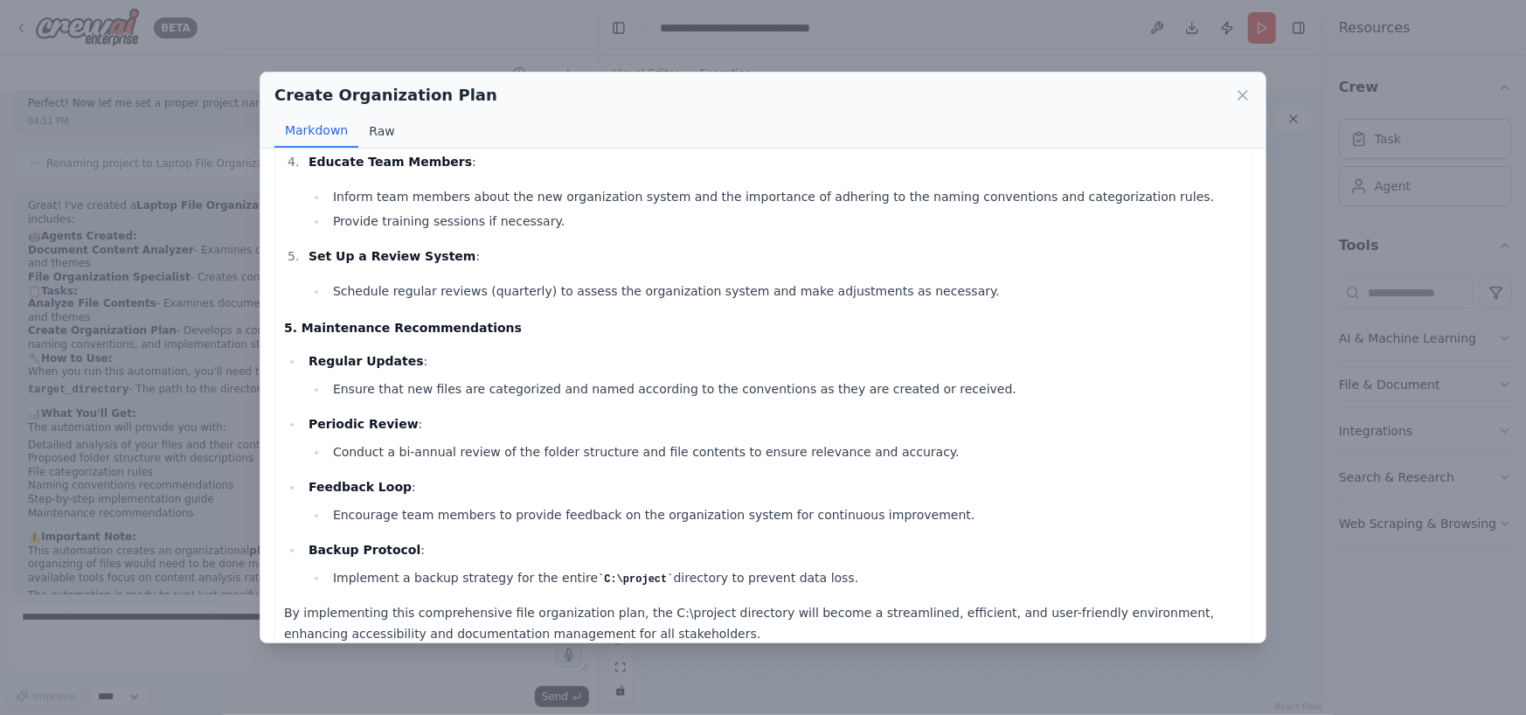
click at [378, 136] on button "Raw" at bounding box center [381, 130] width 46 height 33
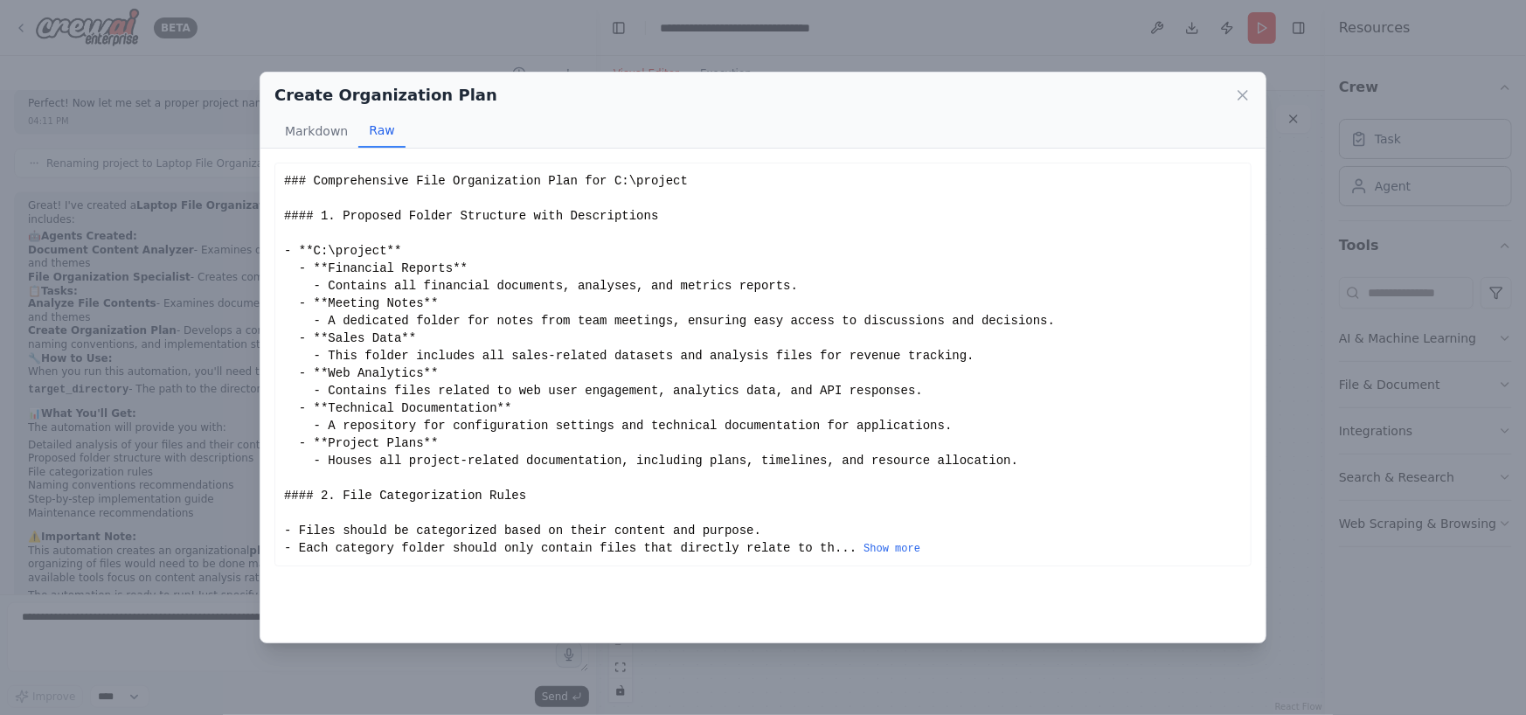
scroll to position [0, 0]
click at [303, 128] on button "Markdown" at bounding box center [316, 130] width 84 height 33
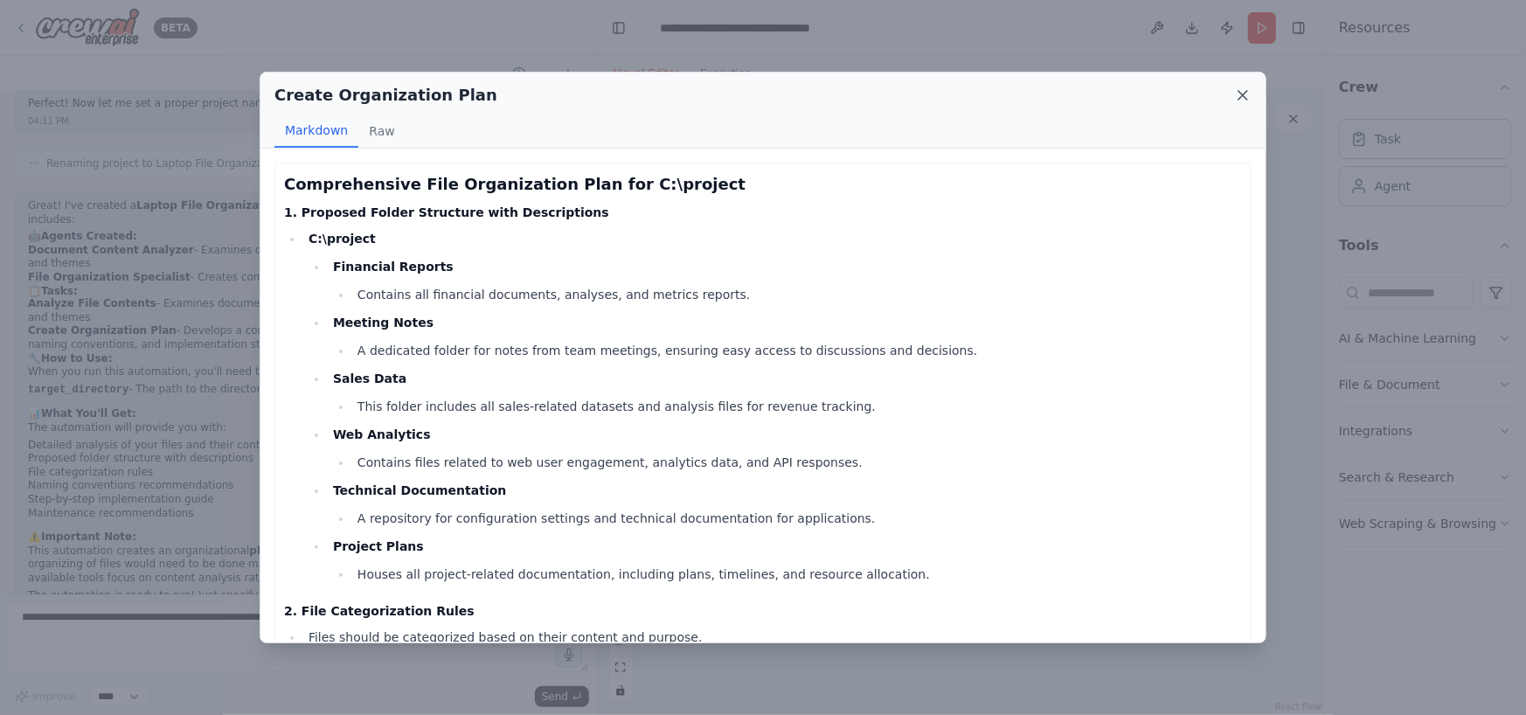
click at [1244, 99] on icon at bounding box center [1242, 95] width 17 height 17
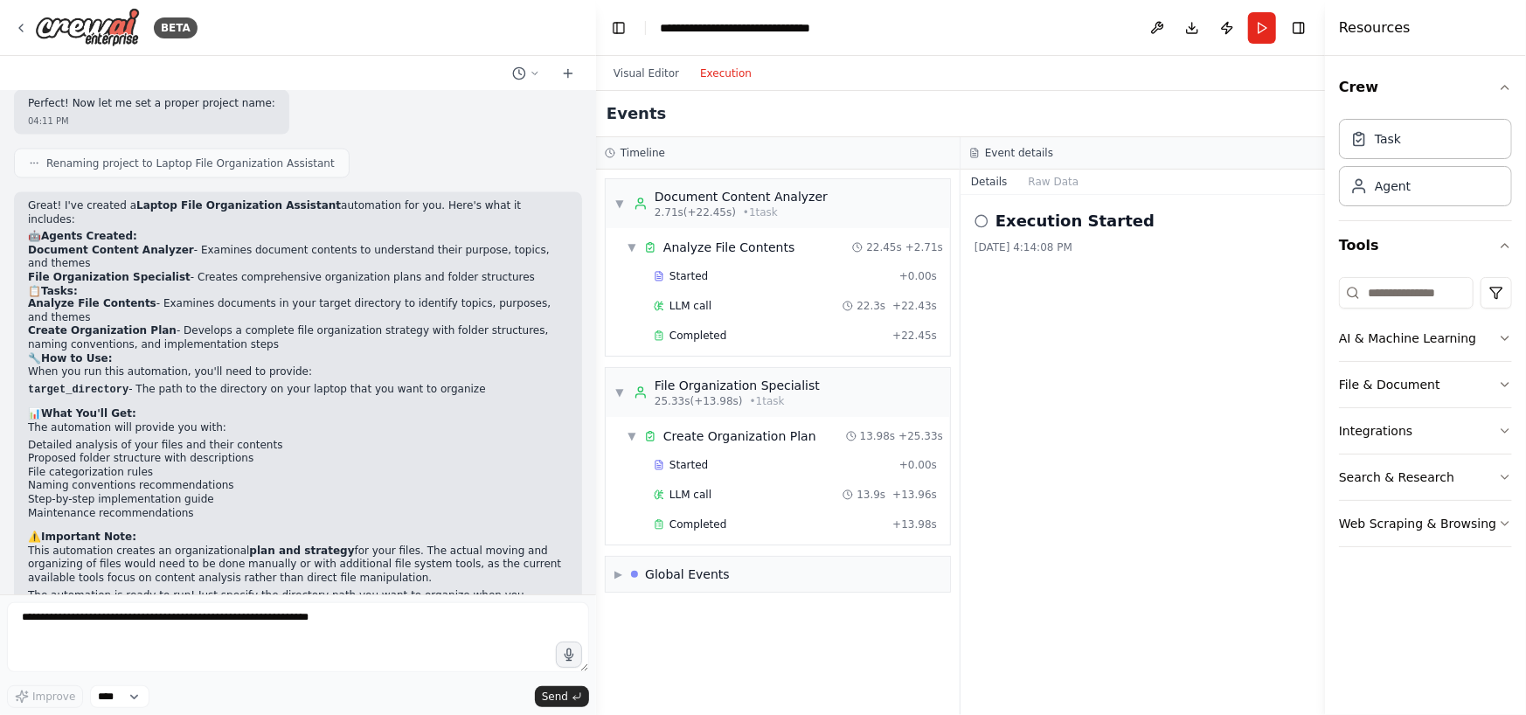
click at [712, 70] on button "Execution" at bounding box center [726, 73] width 73 height 21
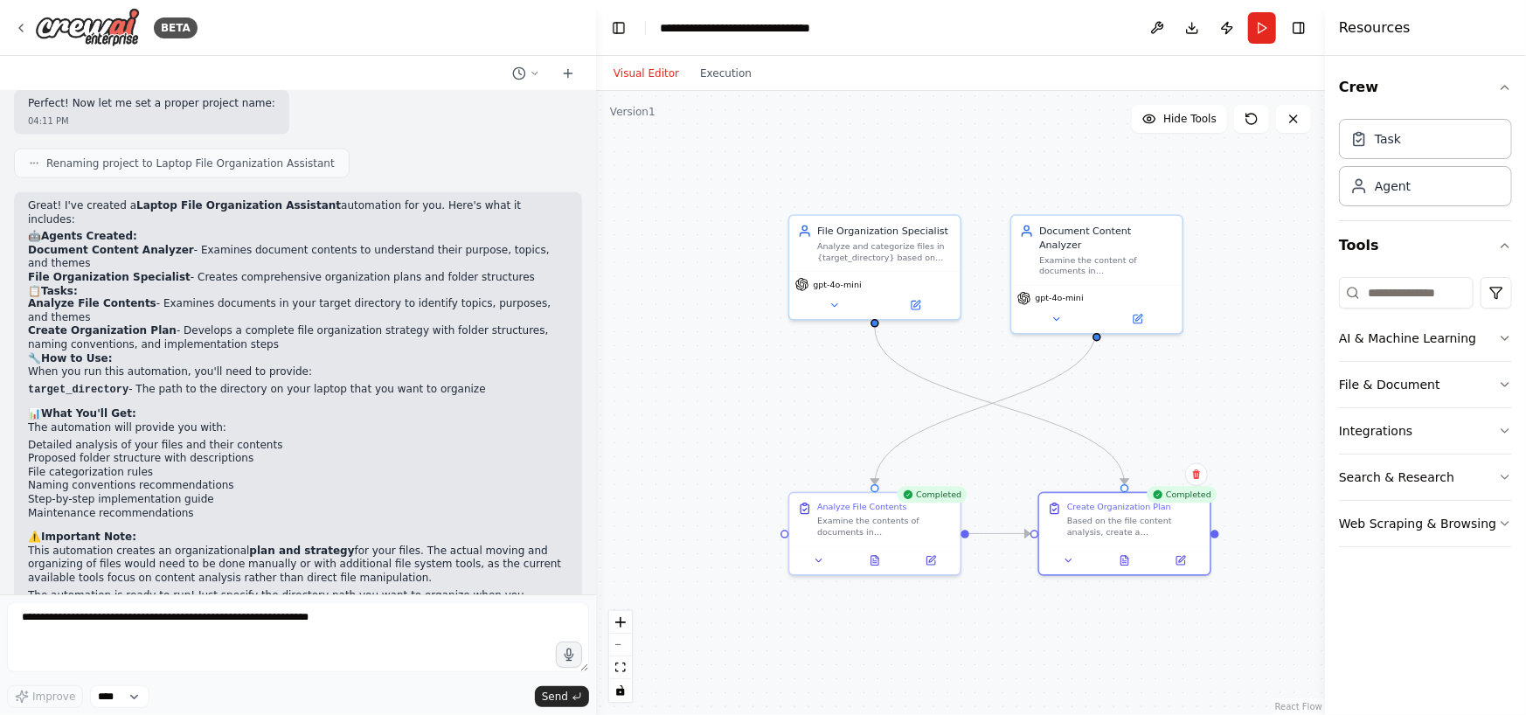
click at [653, 65] on button "Visual Editor" at bounding box center [646, 73] width 87 height 21
click at [832, 299] on icon at bounding box center [833, 302] width 11 height 11
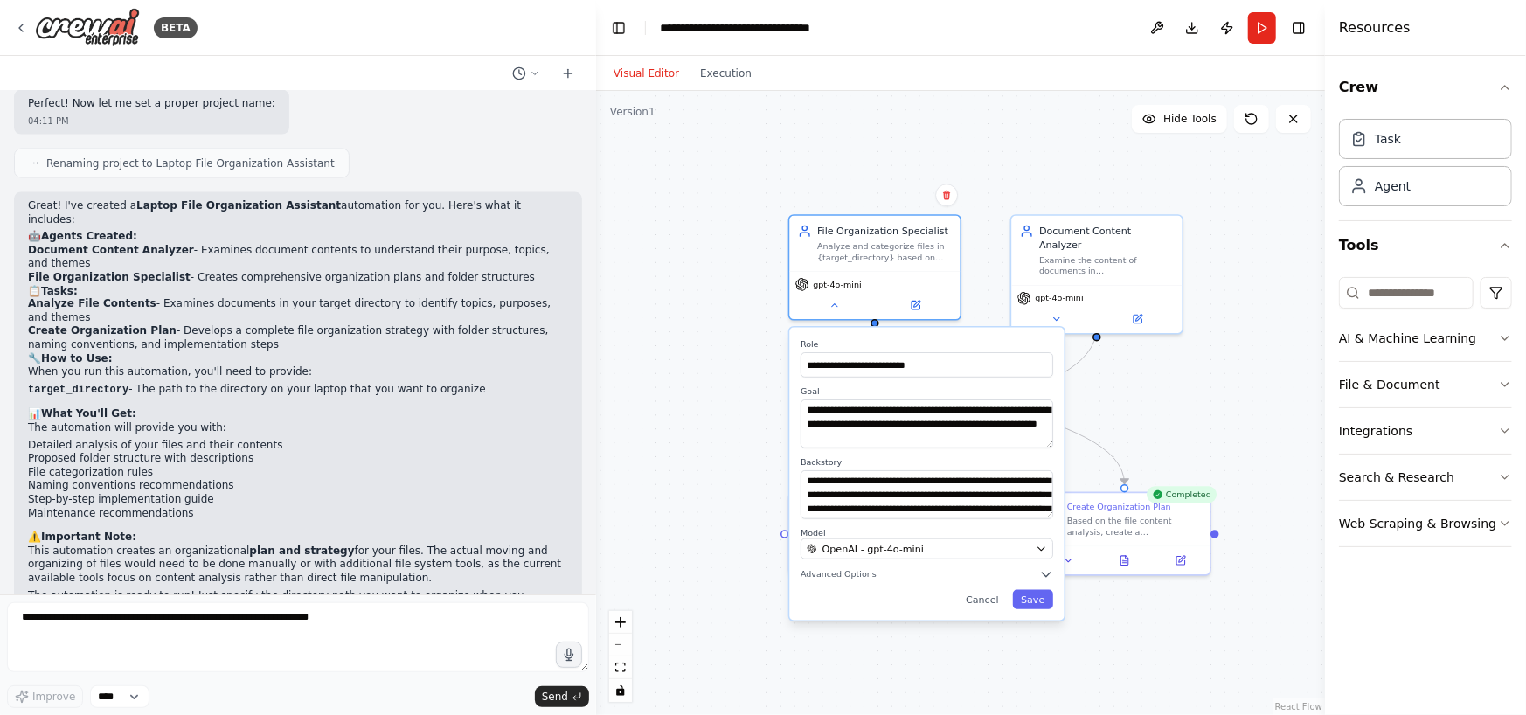
click at [797, 459] on div "**********" at bounding box center [926, 474] width 274 height 293
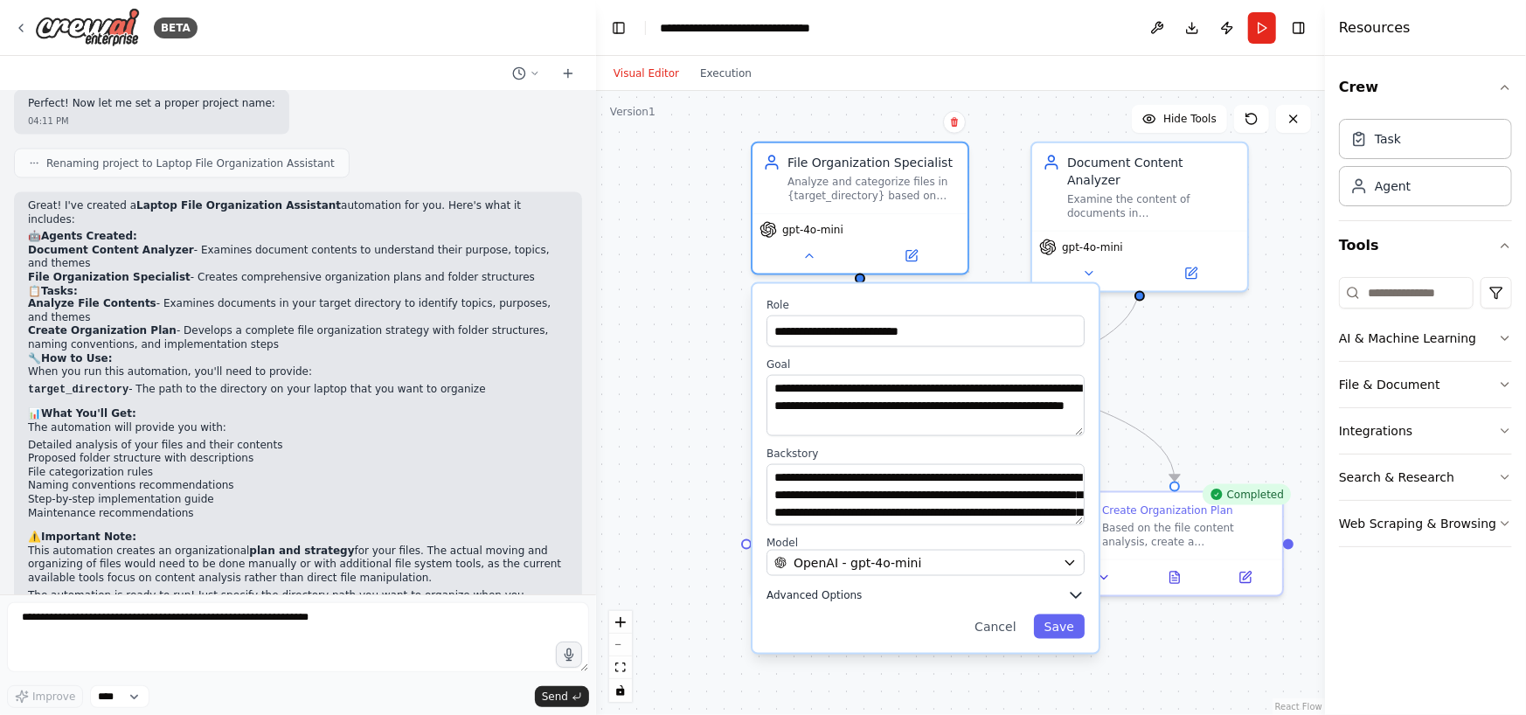
click at [1074, 593] on icon "button" at bounding box center [1076, 595] width 10 height 5
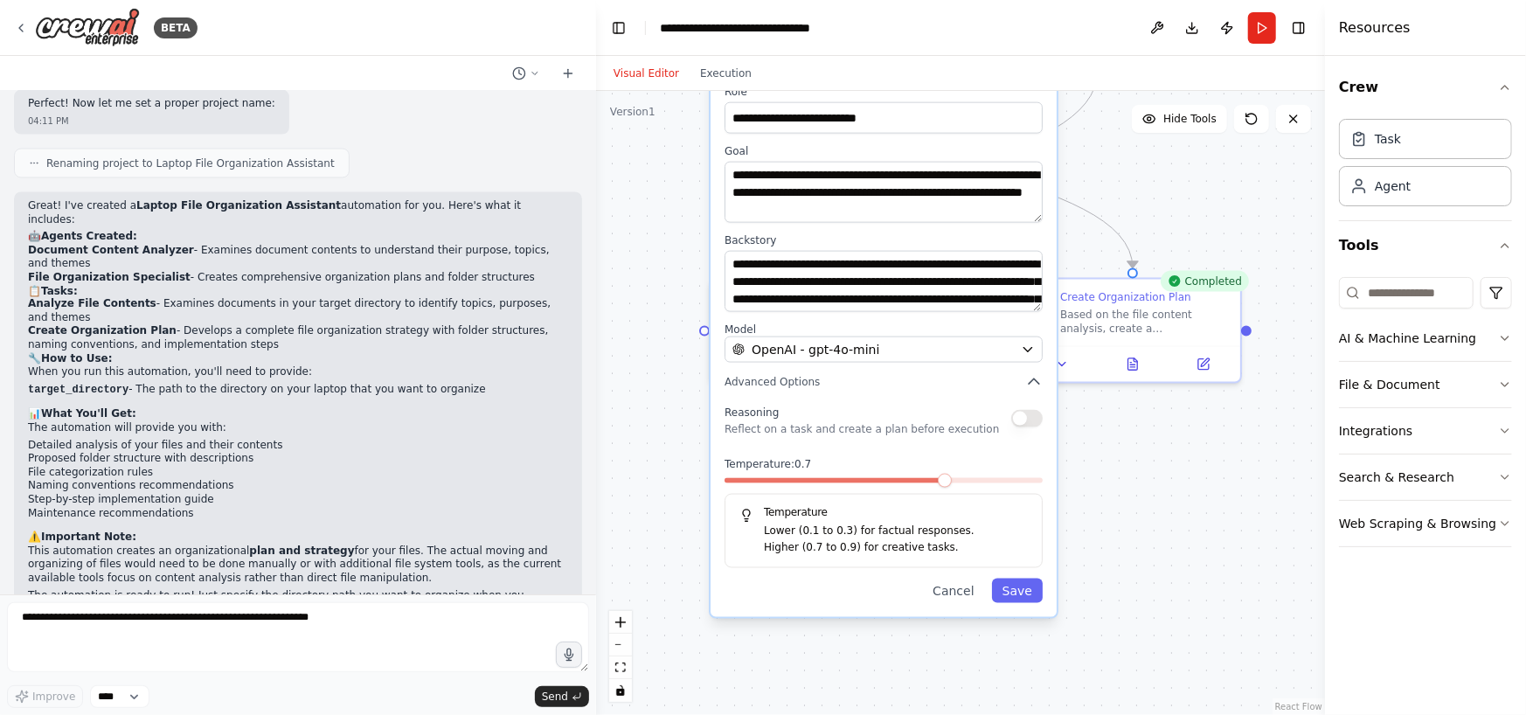
drag, startPoint x: 1258, startPoint y: 371, endPoint x: 1216, endPoint y: 158, distance: 217.3
click at [1216, 158] on div ".deletable-edge-delete-btn { width: 20px; height: 20px; border: 0px solid #ffff…" at bounding box center [960, 403] width 729 height 624
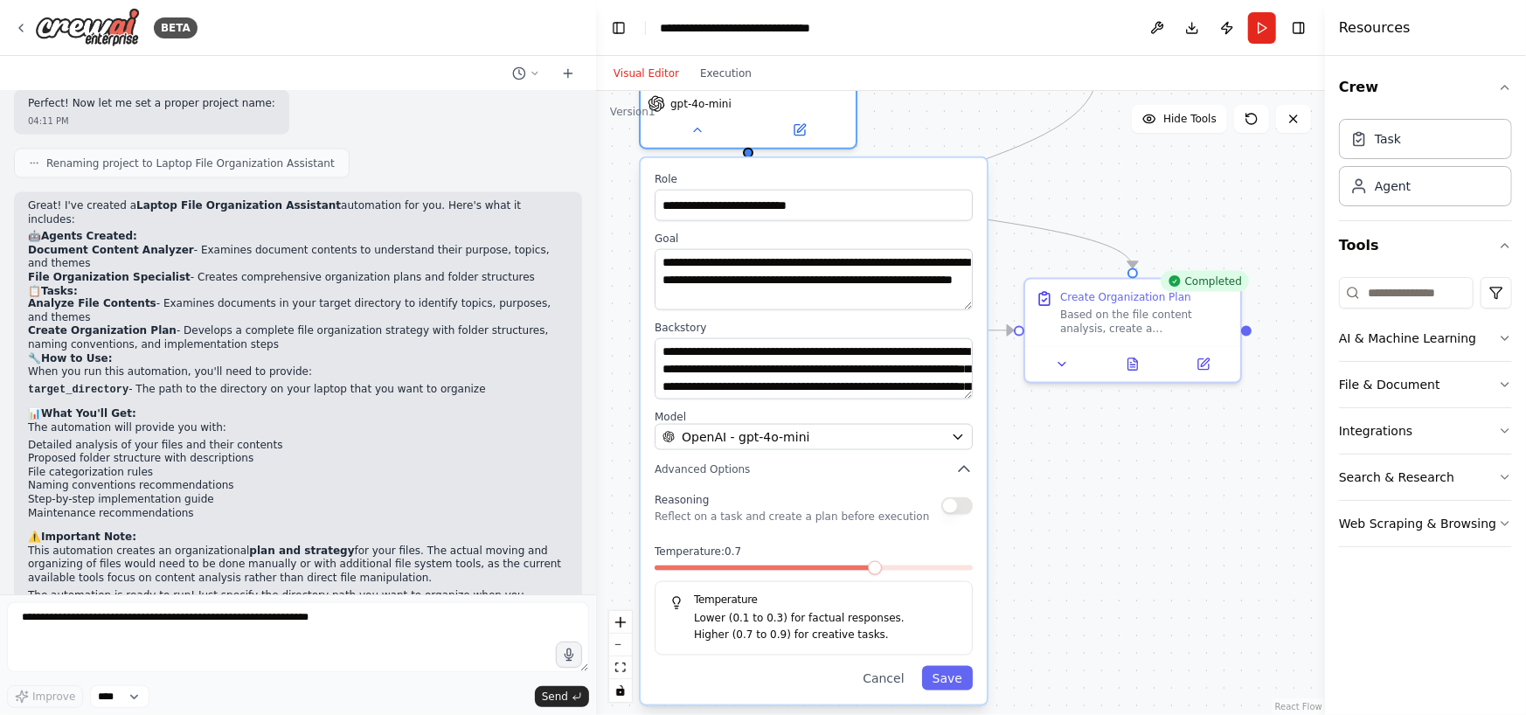
drag, startPoint x: 996, startPoint y: 457, endPoint x: 922, endPoint y: 549, distance: 118.1
click at [922, 549] on label "Temperature: 0.7" at bounding box center [814, 551] width 318 height 14
click at [959, 510] on button "button" at bounding box center [956, 504] width 31 height 17
click at [961, 683] on button "Save" at bounding box center [947, 677] width 51 height 24
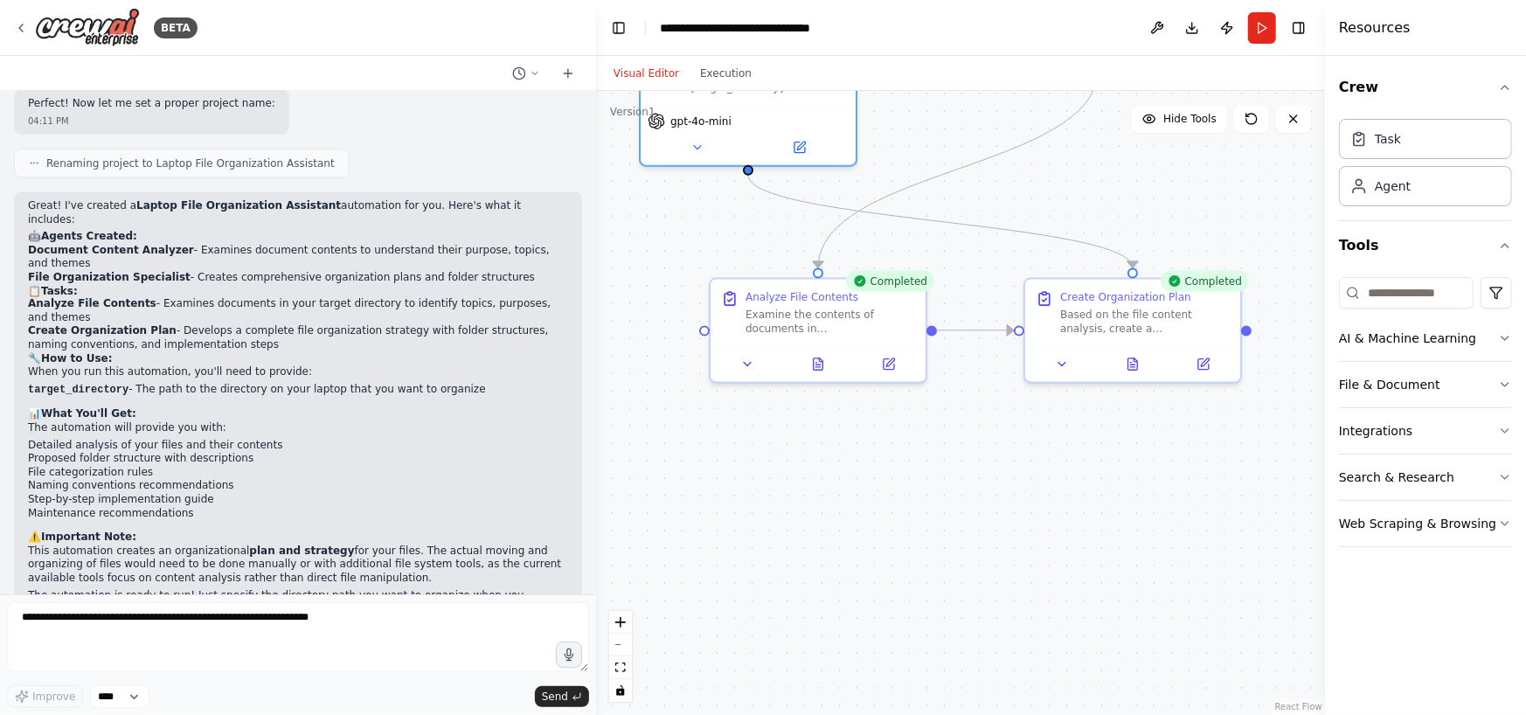
click at [1000, 469] on div ".deletable-edge-delete-btn { width: 20px; height: 20px; border: 0px solid #ffff…" at bounding box center [960, 403] width 729 height 624
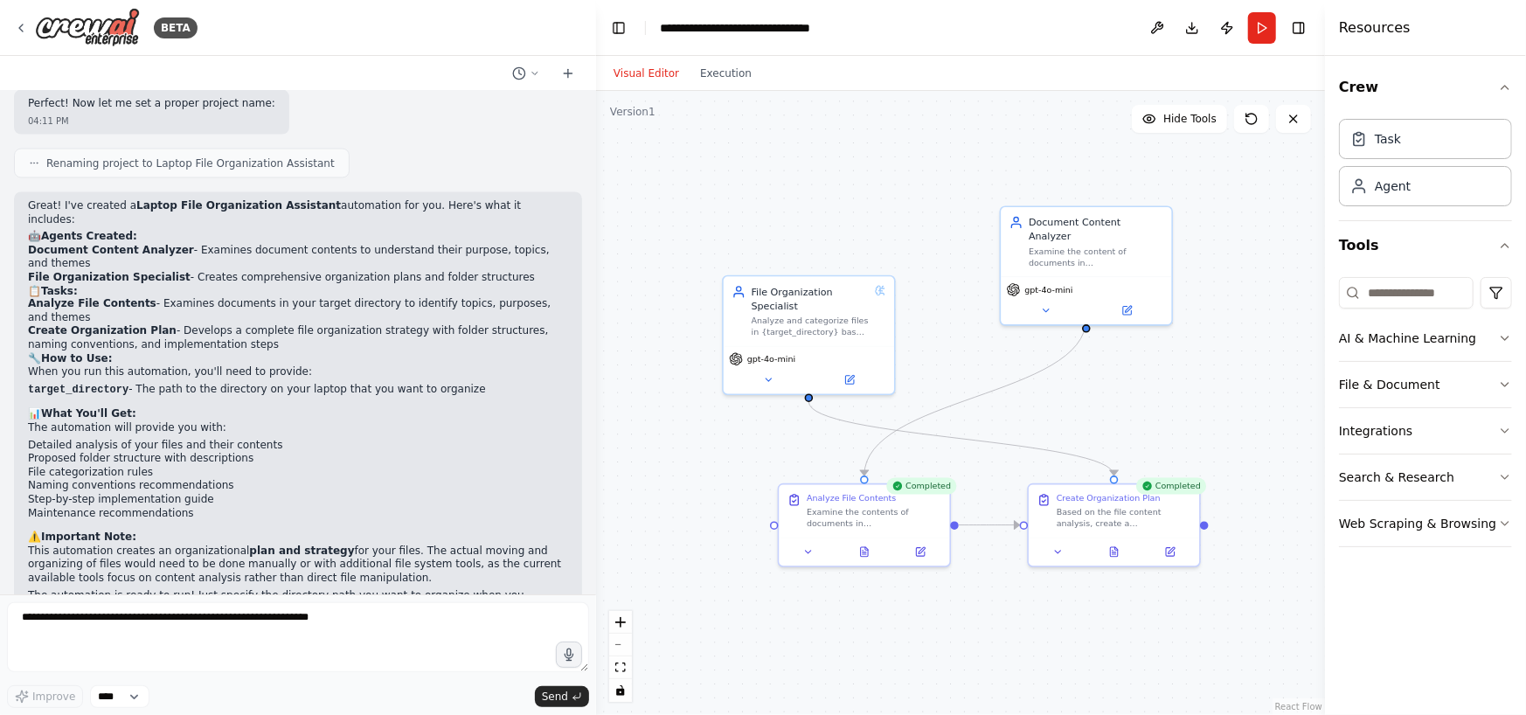
drag, startPoint x: 1181, startPoint y: 207, endPoint x: 1193, endPoint y: 361, distance: 154.3
click at [1193, 361] on div ".deletable-edge-delete-btn { width: 20px; height: 20px; border: 0px solid #ffff…" at bounding box center [960, 403] width 729 height 624
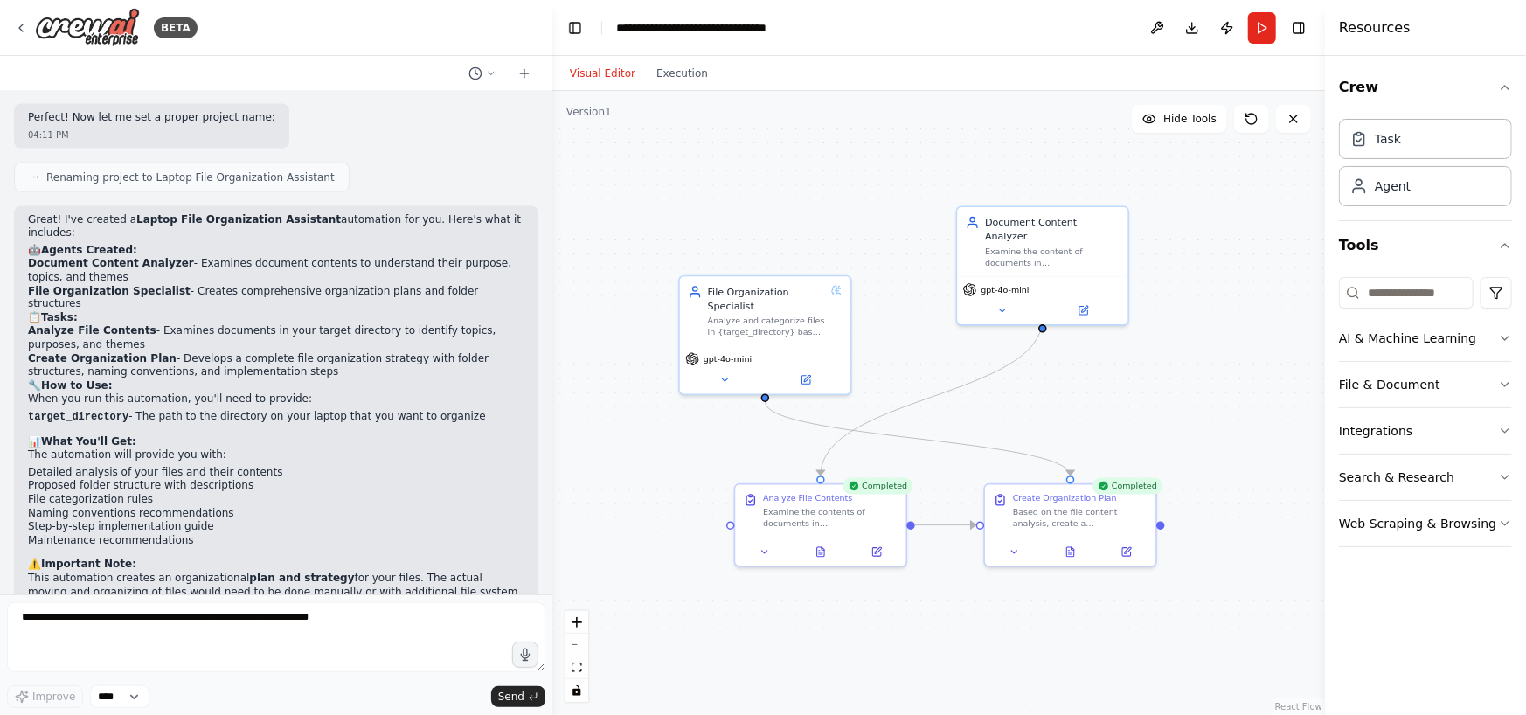
scroll to position [1905, 0]
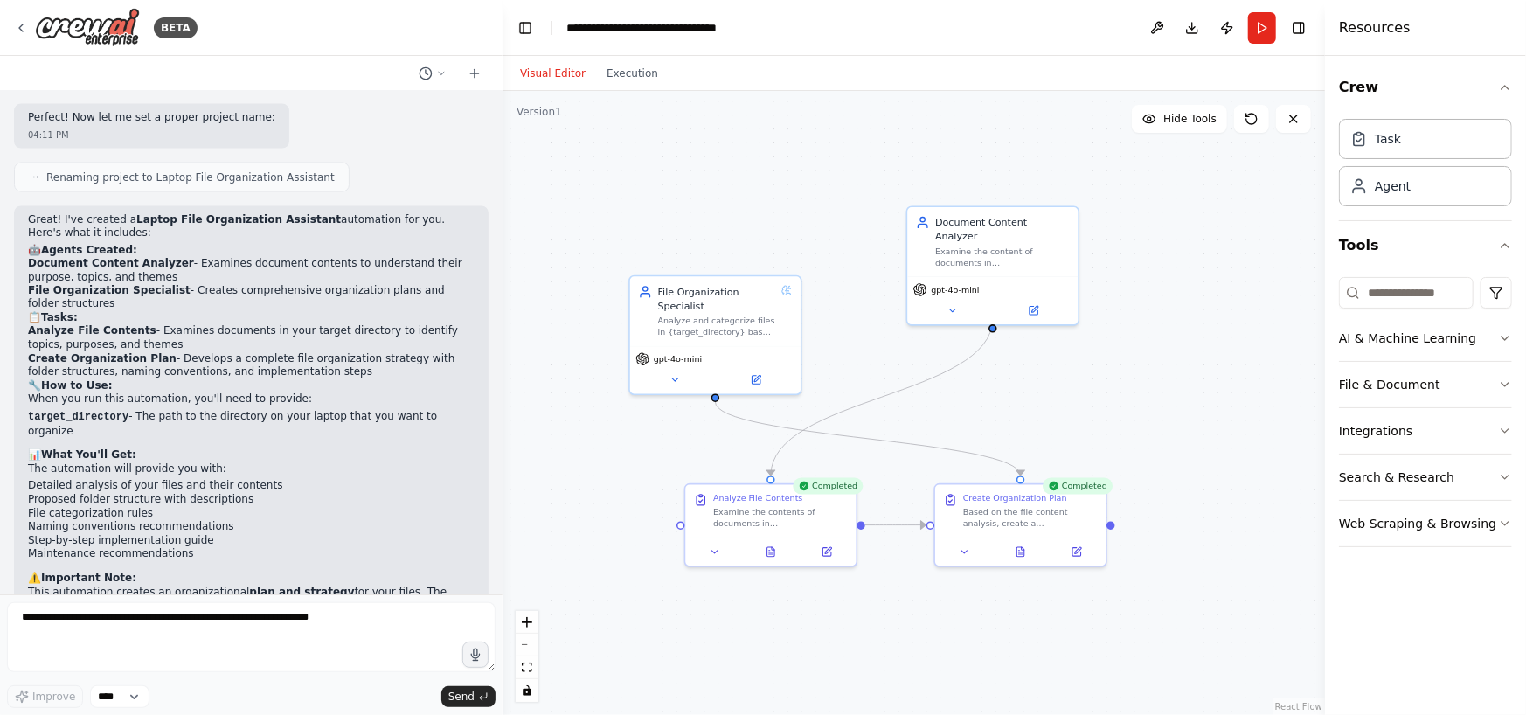
drag, startPoint x: 594, startPoint y: 332, endPoint x: 503, endPoint y: 331, distance: 91.8
click at [503, 331] on div "BETA organize files in my laptop 04:10 PM ▶ Thought process I'll help you creat…" at bounding box center [763, 357] width 1526 height 715
click at [533, 620] on button "zoom in" at bounding box center [527, 622] width 23 height 23
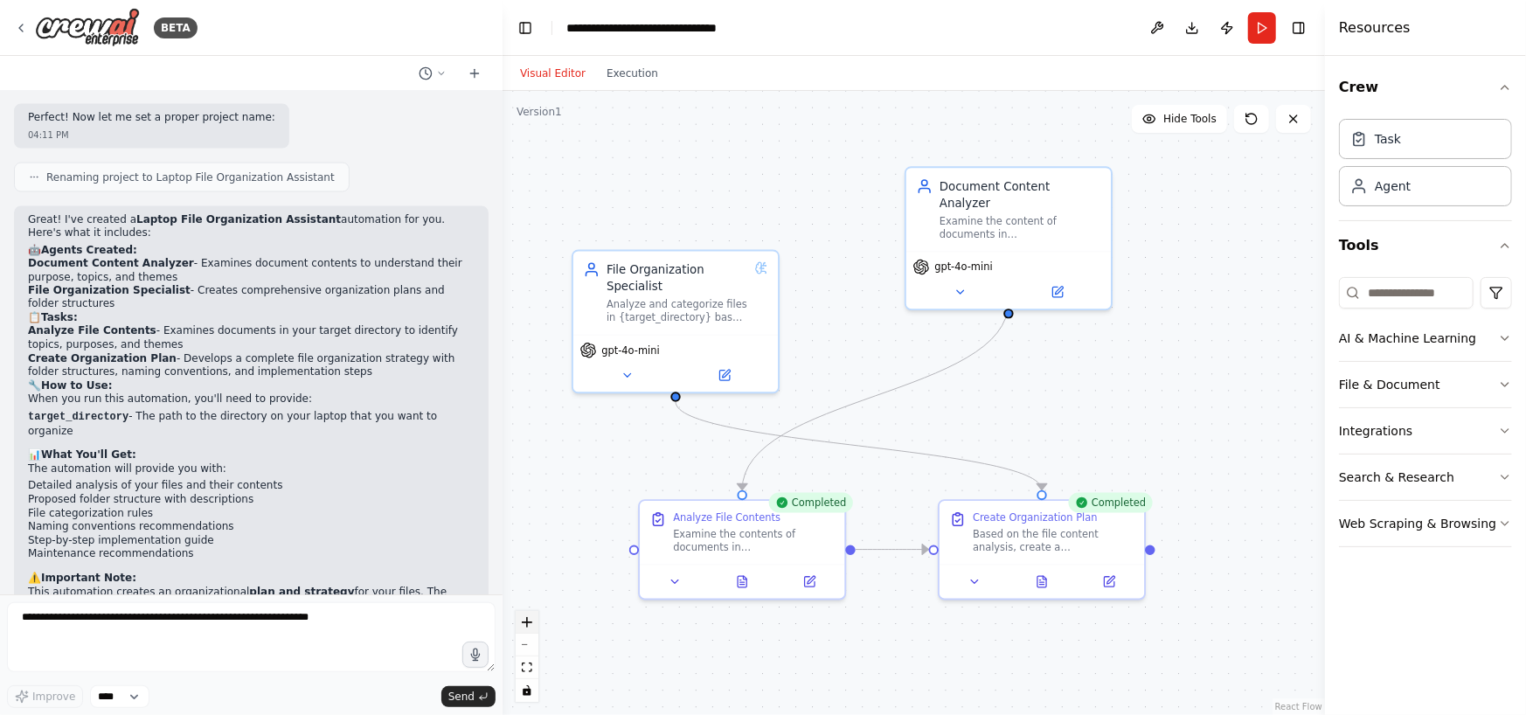
click at [533, 620] on button "zoom in" at bounding box center [527, 622] width 23 height 23
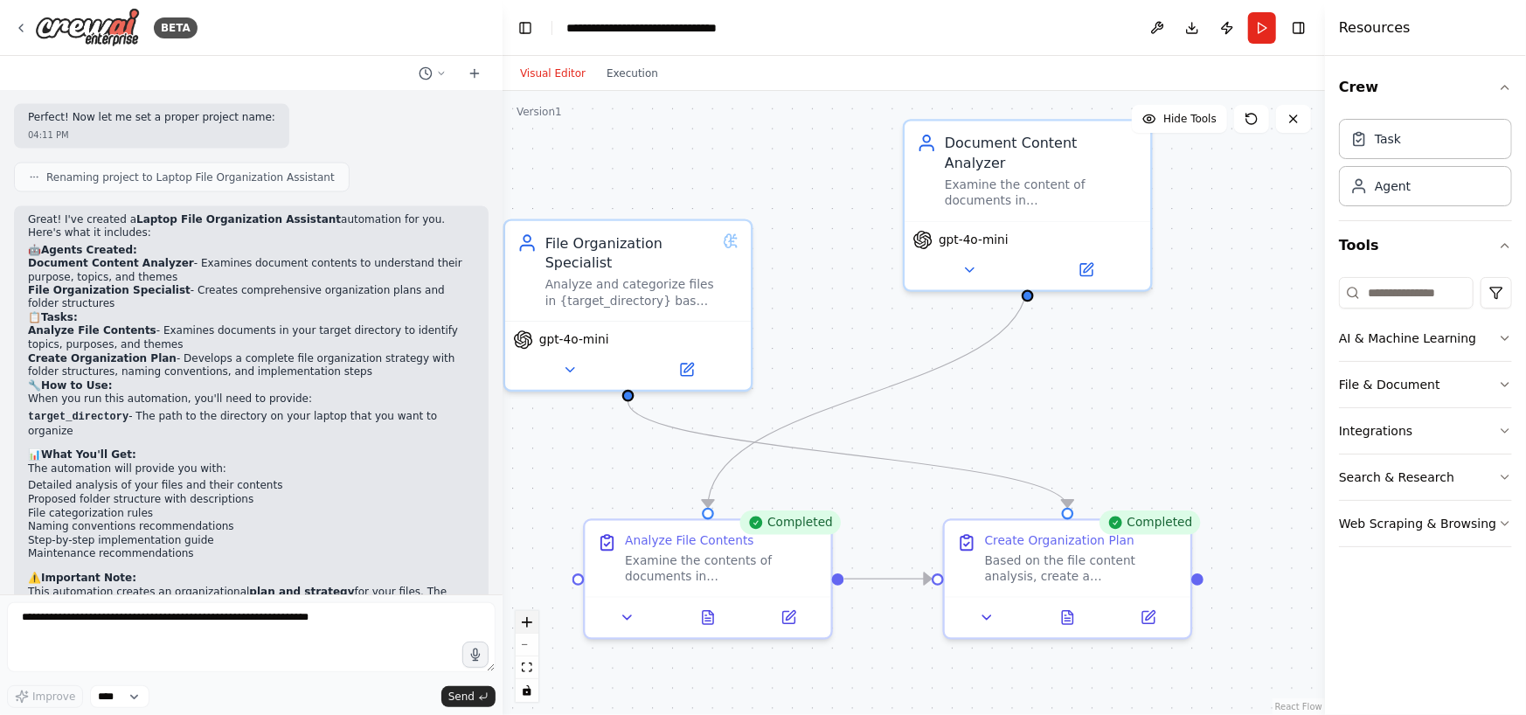
click at [533, 620] on button "zoom in" at bounding box center [527, 622] width 23 height 23
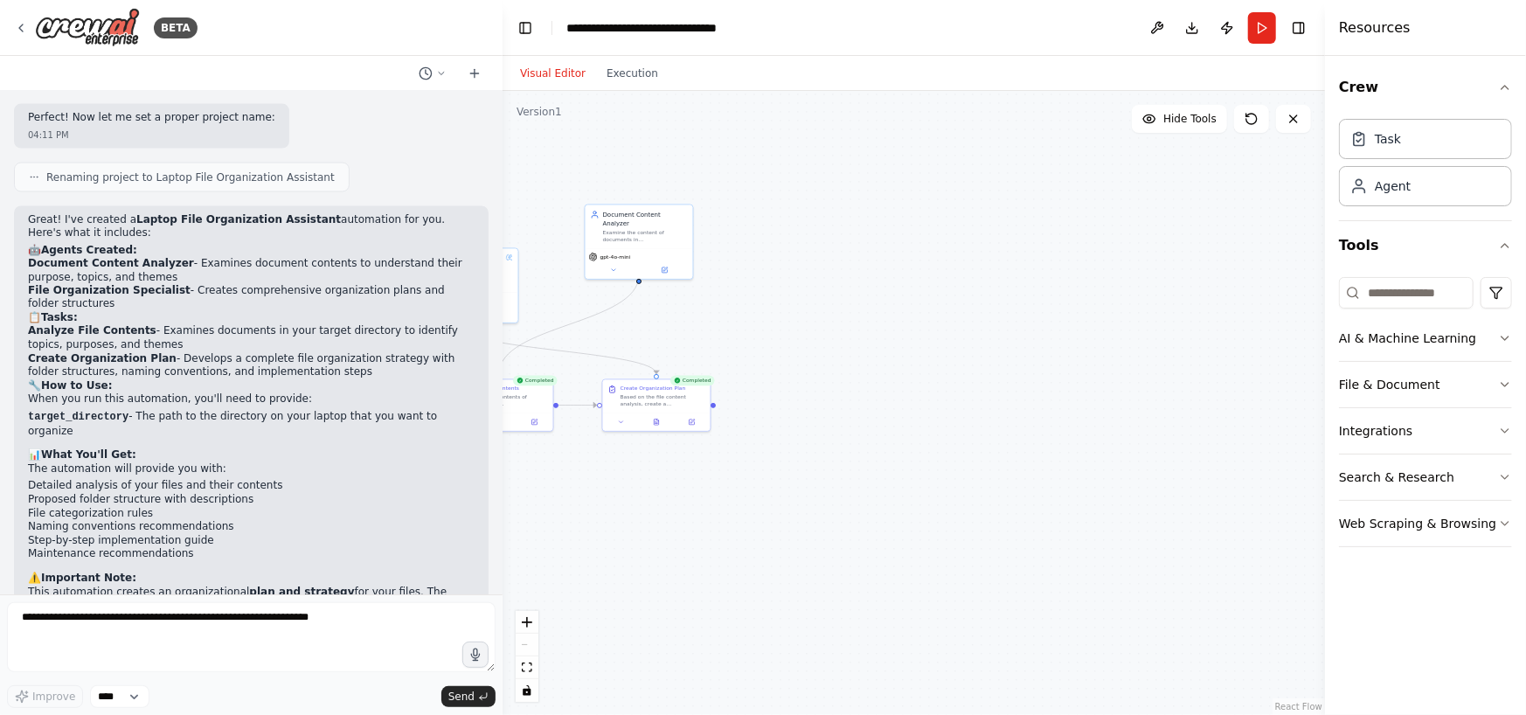
drag, startPoint x: 1128, startPoint y: 351, endPoint x: 841, endPoint y: 337, distance: 287.9
click at [841, 337] on div ".deletable-edge-delete-btn { width: 20px; height: 20px; border: 0px solid #ffff…" at bounding box center [914, 403] width 822 height 624
drag, startPoint x: 760, startPoint y: 313, endPoint x: 993, endPoint y: 401, distance: 248.7
click at [993, 401] on div ".deletable-edge-delete-btn { width: 20px; height: 20px; border: 0px solid #ffff…" at bounding box center [914, 403] width 822 height 624
drag, startPoint x: 882, startPoint y: 492, endPoint x: 1195, endPoint y: 414, distance: 322.4
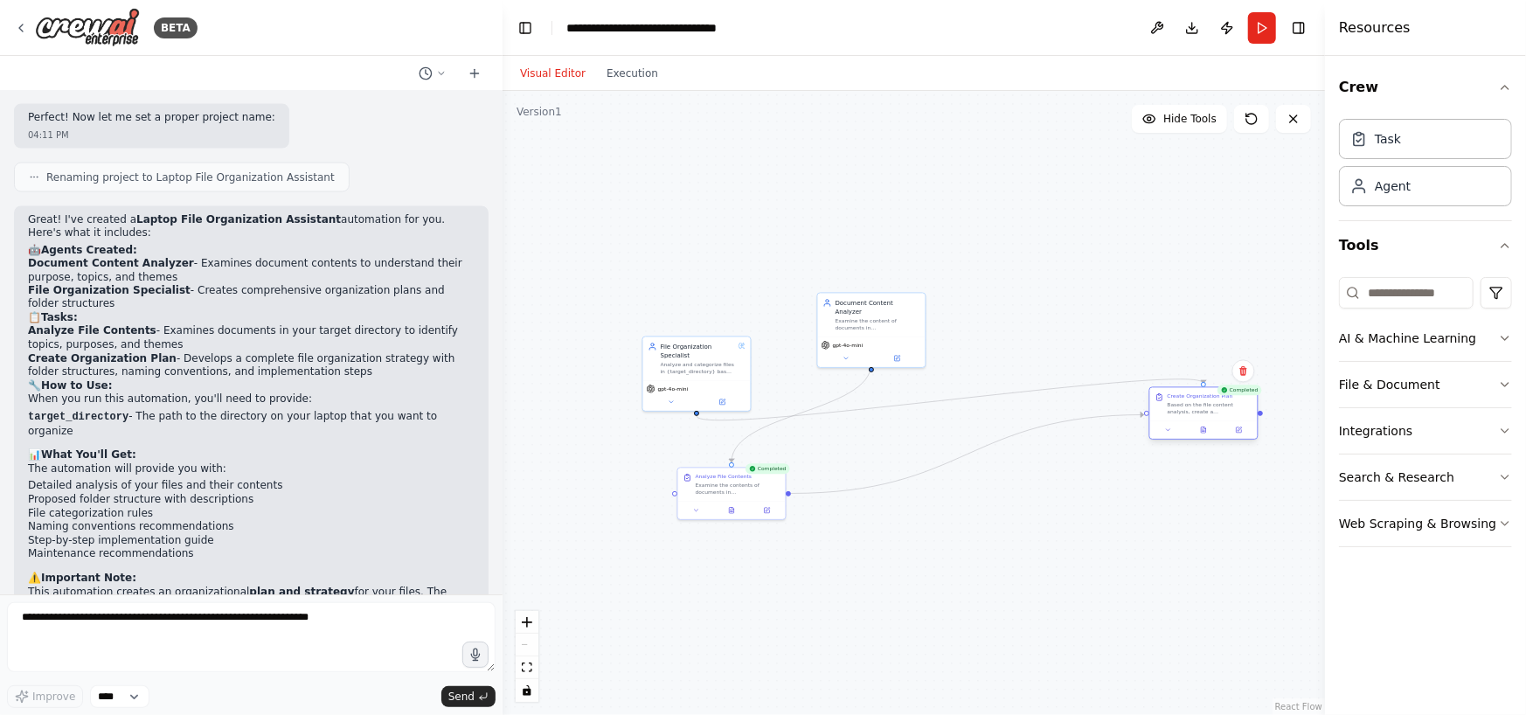
click at [1195, 414] on div "Based on the file content analysis, create a comprehensive organization plan fo…" at bounding box center [1210, 408] width 85 height 14
drag, startPoint x: 885, startPoint y: 323, endPoint x: 1077, endPoint y: 232, distance: 211.9
click at [1077, 232] on div "Document Content Analyzer Examine the content of documents in {target_directory…" at bounding box center [1055, 226] width 107 height 44
drag, startPoint x: 733, startPoint y: 492, endPoint x: 798, endPoint y: 544, distance: 83.3
click at [798, 544] on div "Analyze File Contents Examine the contents of documents in {target_directory} t…" at bounding box center [784, 535] width 109 height 53
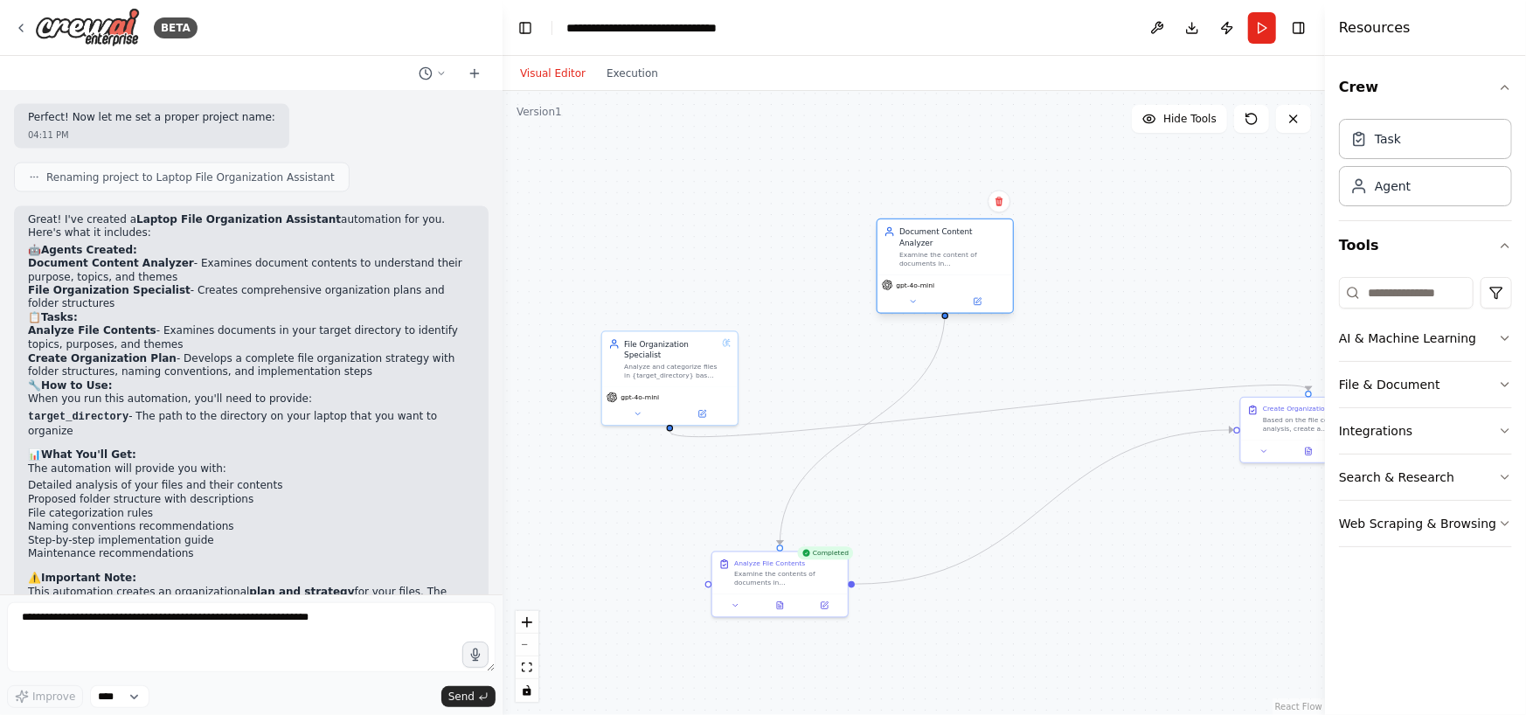
drag, startPoint x: 1127, startPoint y: 199, endPoint x: 938, endPoint y: 253, distance: 197.2
click at [938, 253] on div "Examine the content of documents in {target_directory} to understand their purp…" at bounding box center [952, 258] width 107 height 17
drag, startPoint x: 1287, startPoint y: 440, endPoint x: 995, endPoint y: 490, distance: 297.0
click at [995, 490] on div "Create Organization Plan Based on the file content analysis, create a comprehen…" at bounding box center [1021, 482] width 137 height 66
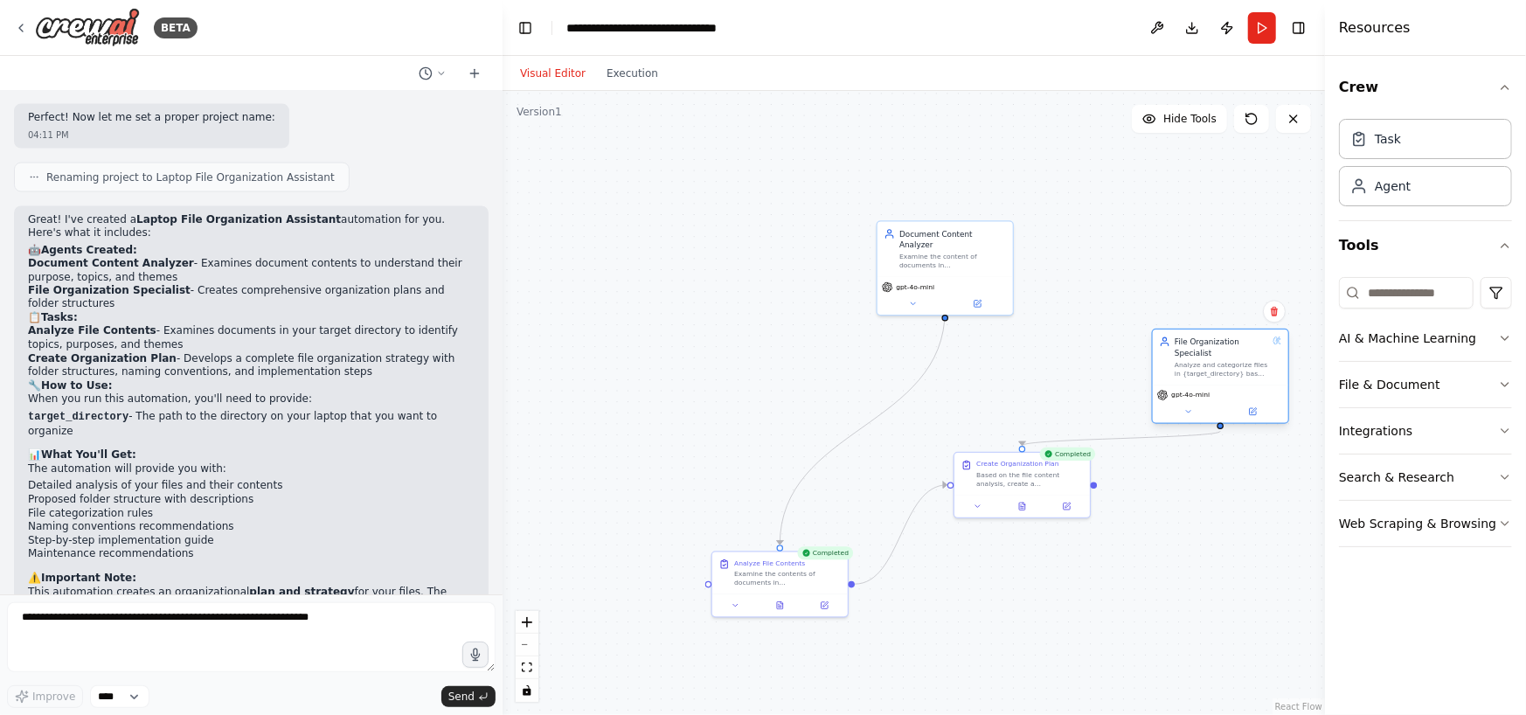
drag, startPoint x: 696, startPoint y: 362, endPoint x: 1252, endPoint y: 365, distance: 556.7
click at [1252, 365] on div "Analyze and categorize files in {target_directory} based on their content, type…" at bounding box center [1222, 368] width 94 height 17
drag, startPoint x: 977, startPoint y: 243, endPoint x: 651, endPoint y: 254, distance: 326.2
click at [651, 261] on div "Examine the content of documents in {target_directory} to understand their purp…" at bounding box center [633, 269] width 107 height 17
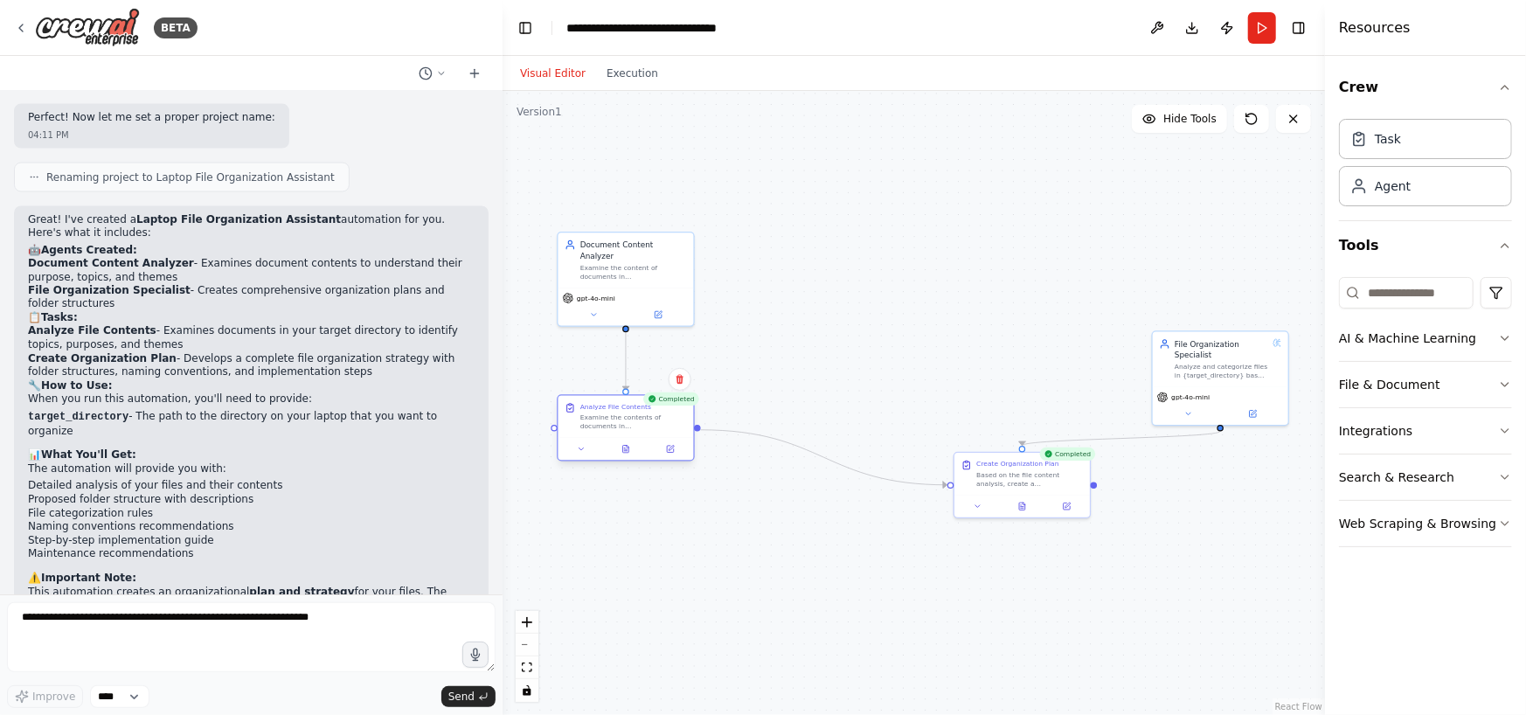
drag, startPoint x: 786, startPoint y: 590, endPoint x: 627, endPoint y: 433, distance: 223.1
click at [627, 433] on div "Analyze File Contents Examine the contents of documents in {target_directory} t…" at bounding box center [625, 417] width 135 height 42
drag, startPoint x: 1023, startPoint y: 488, endPoint x: 915, endPoint y: 439, distance: 118.9
click at [915, 439] on div "Create Organization Plan Based on the file content analysis, create a comprehen…" at bounding box center [923, 427] width 137 height 66
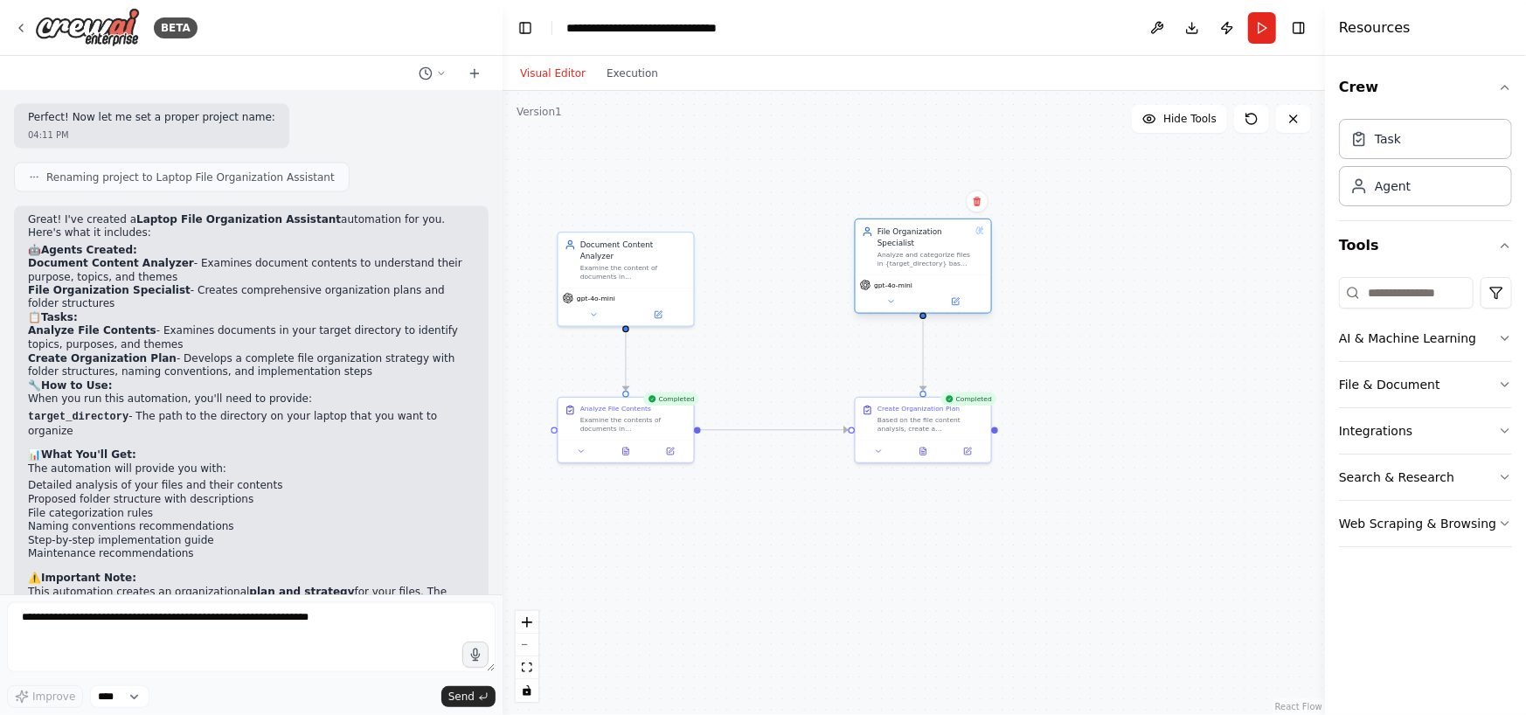
drag, startPoint x: 1224, startPoint y: 362, endPoint x: 917, endPoint y: 253, distance: 326.1
click at [917, 253] on div "Analyze and categorize files in {target_directory} based on their content, type…" at bounding box center [924, 258] width 94 height 17
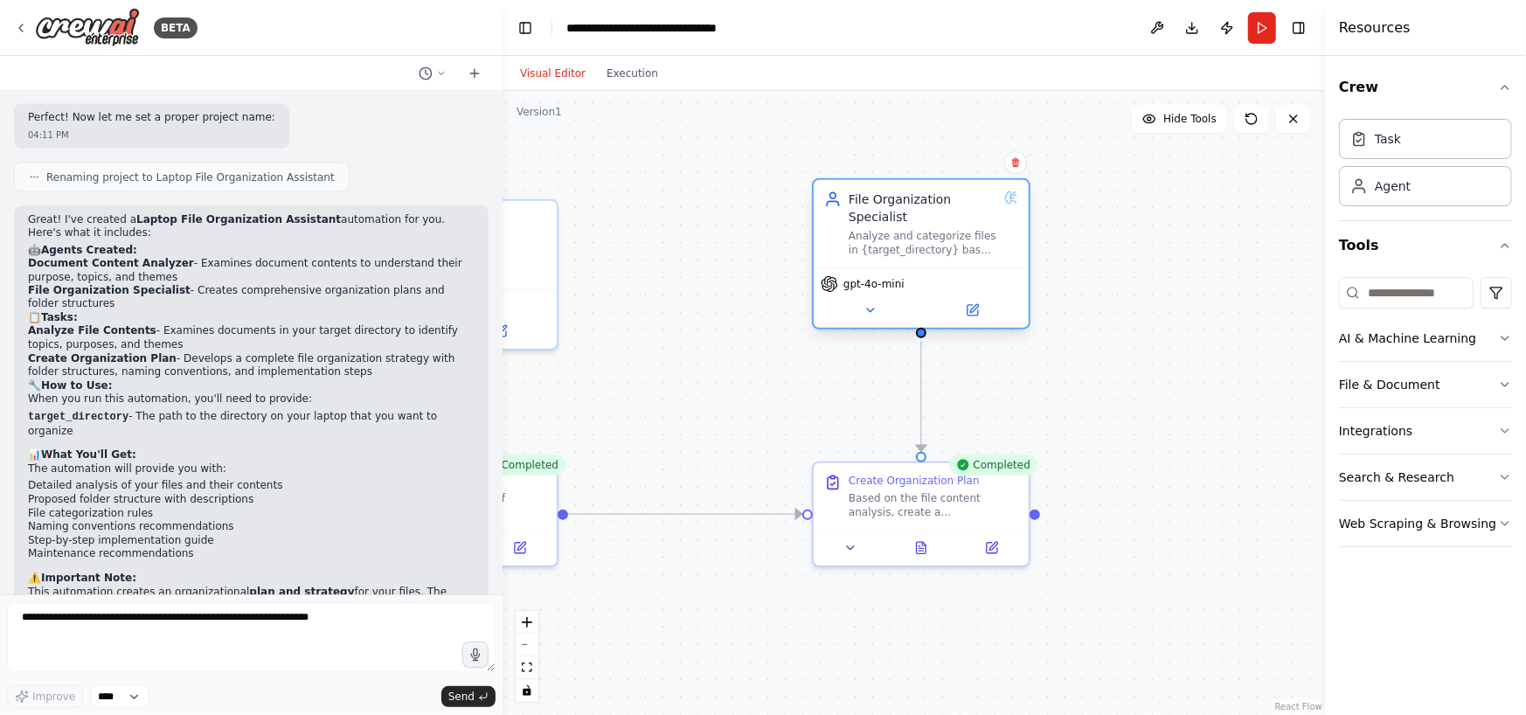
click at [961, 241] on div "Analyze and categorize files in {target_directory} based on their content, type…" at bounding box center [923, 243] width 149 height 28
